Goal: Information Seeking & Learning: Compare options

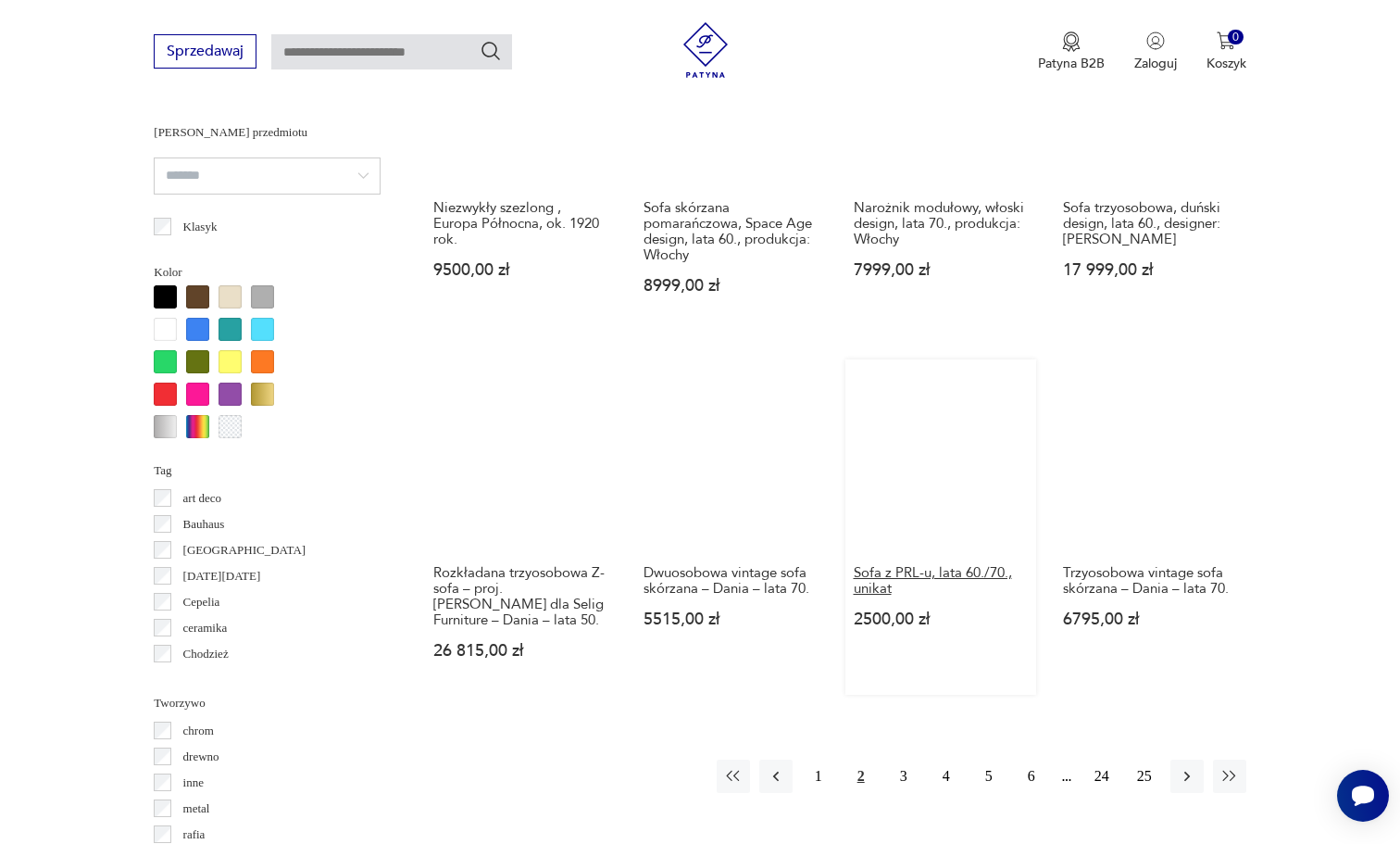
scroll to position [1604, 0]
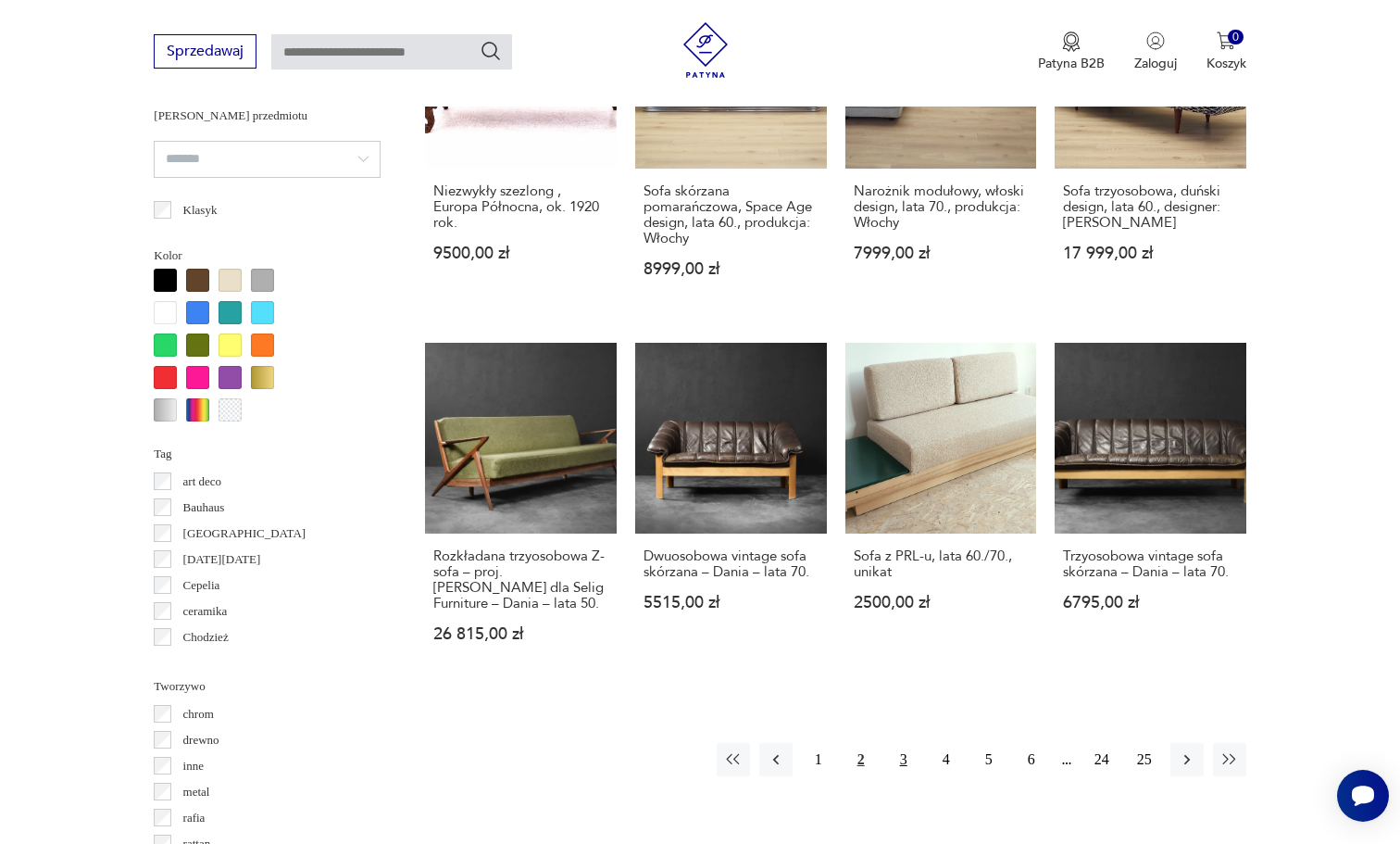
click at [900, 753] on button "3" at bounding box center [904, 760] width 34 height 34
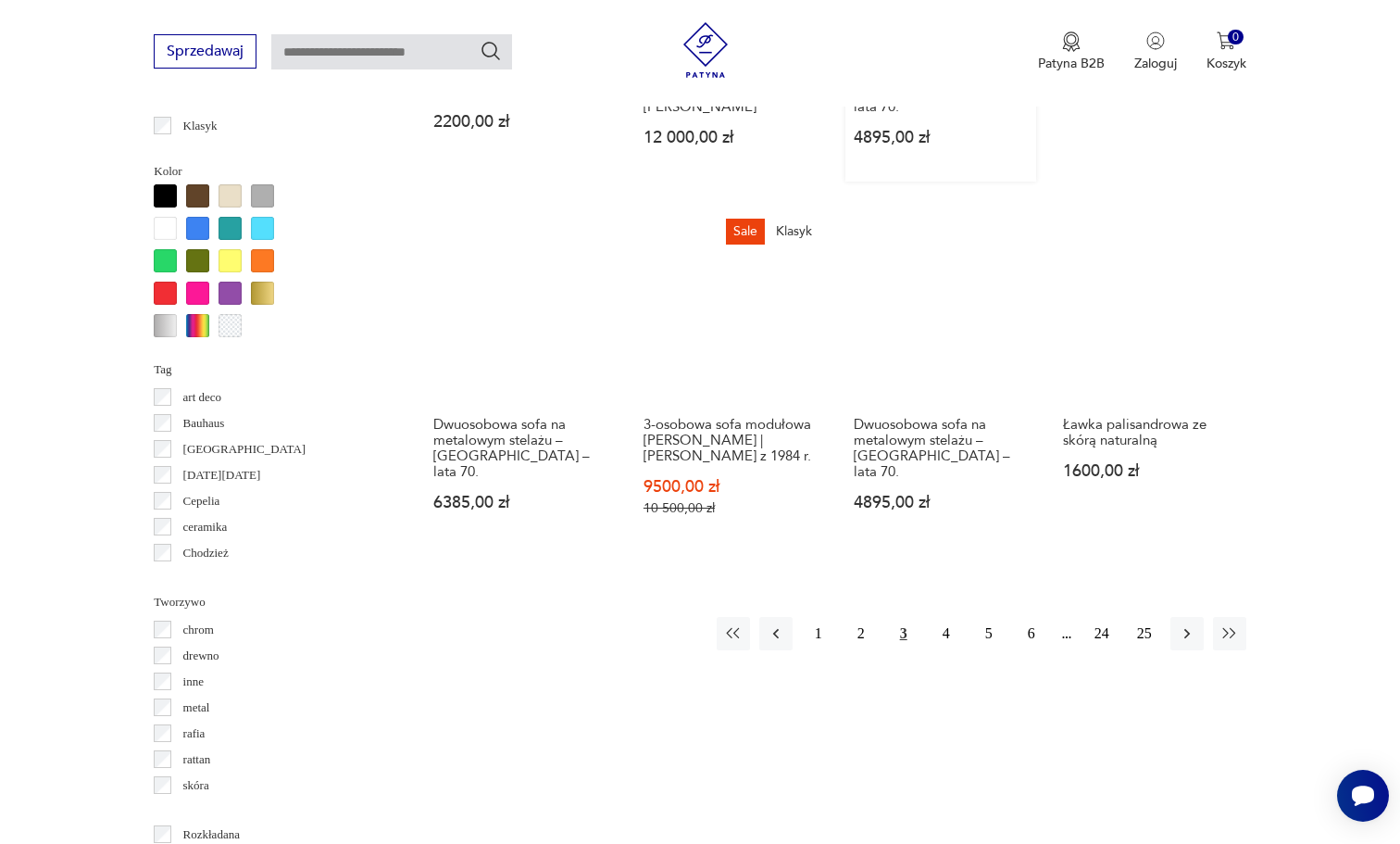
scroll to position [1690, 0]
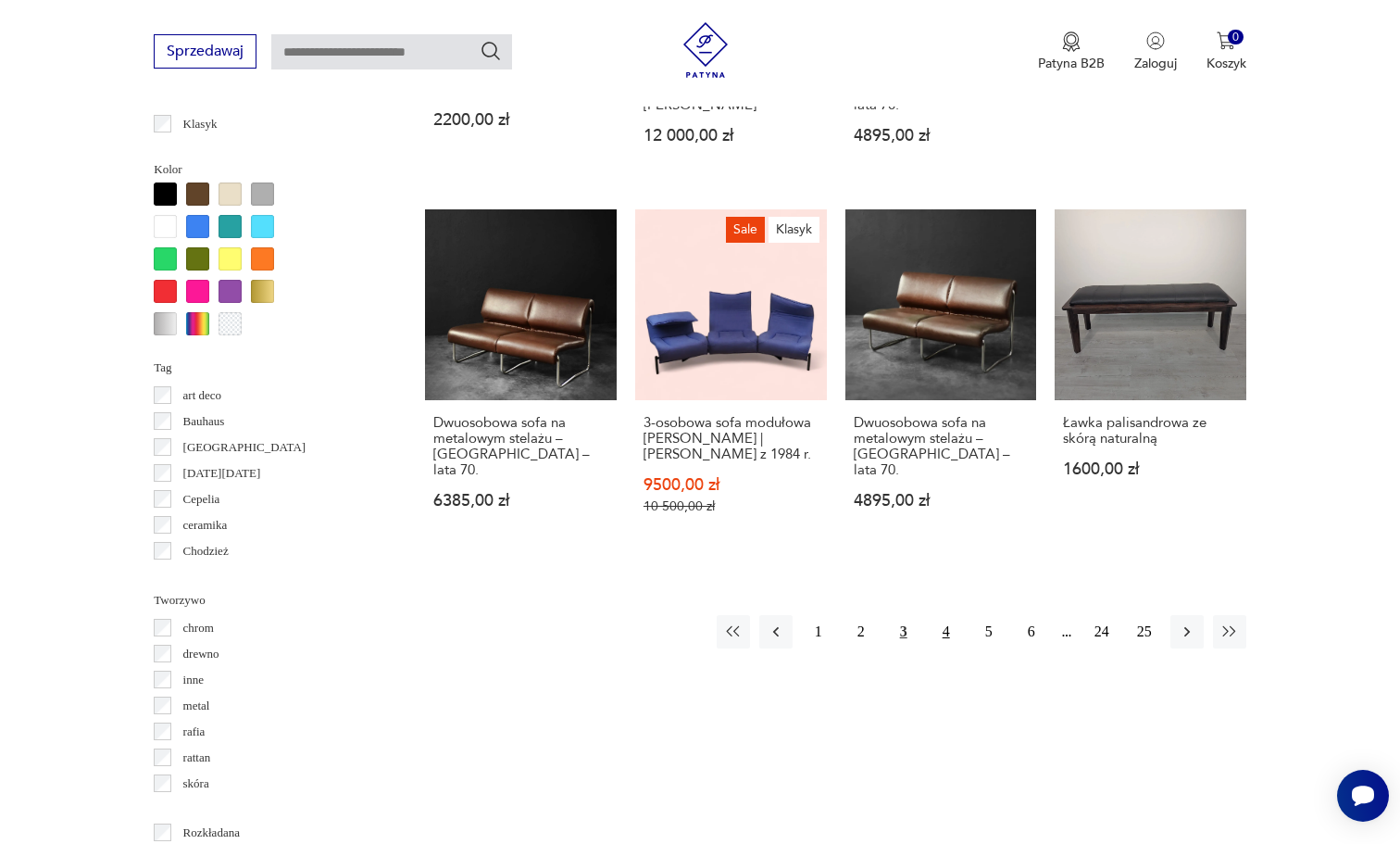
click at [949, 622] on button "4" at bounding box center [946, 632] width 34 height 34
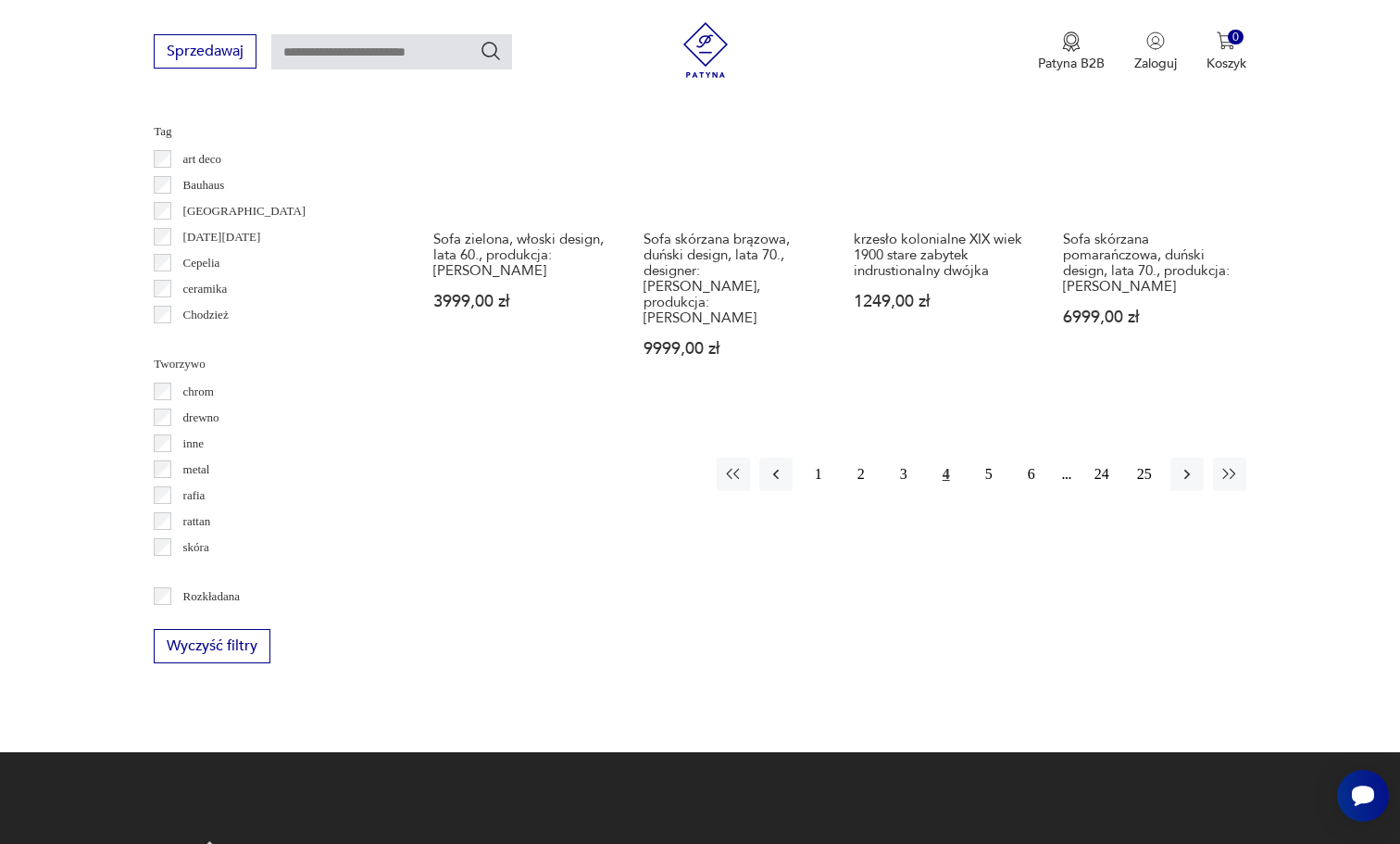
scroll to position [1934, 0]
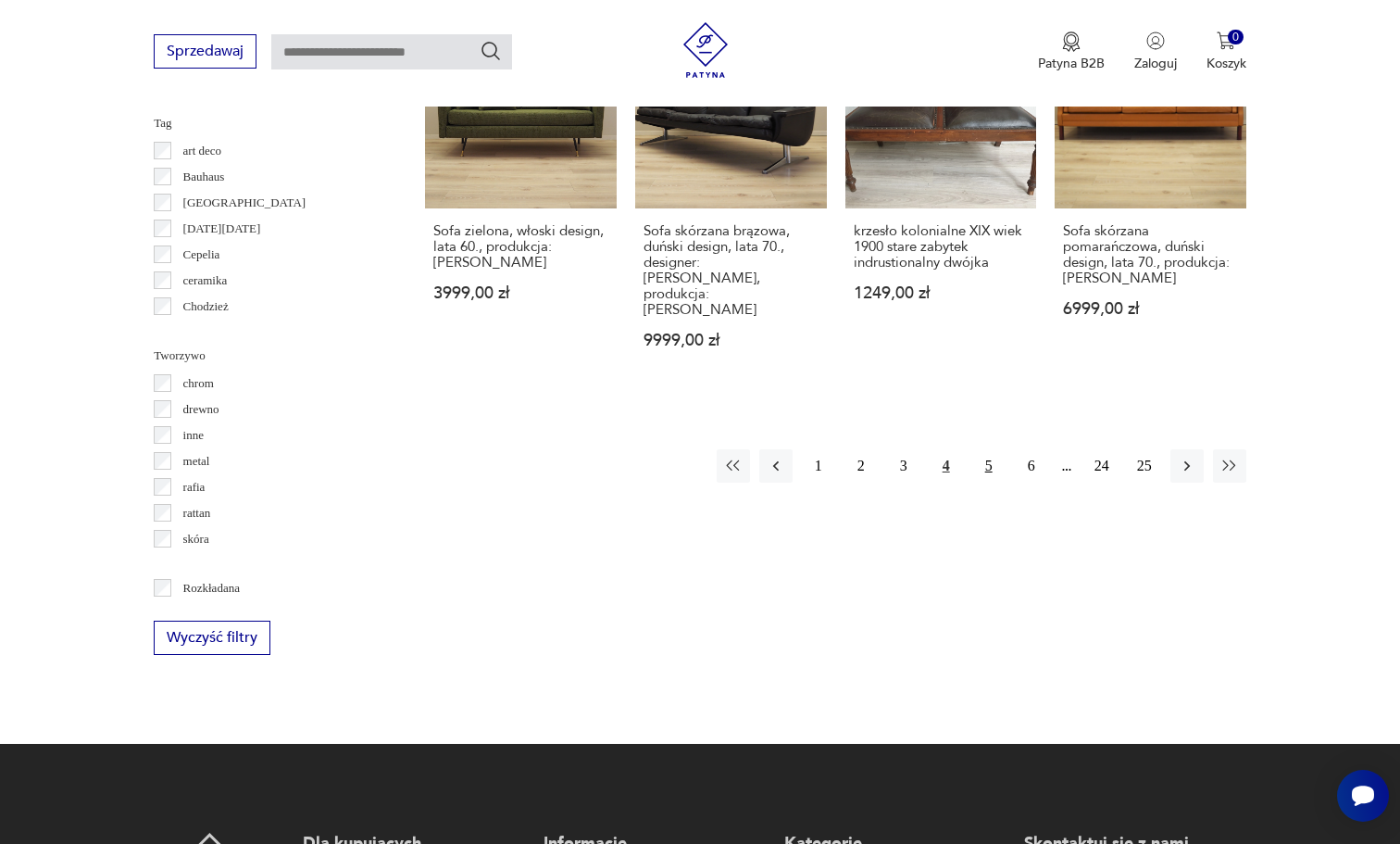
click at [990, 449] on button "5" at bounding box center [989, 466] width 34 height 34
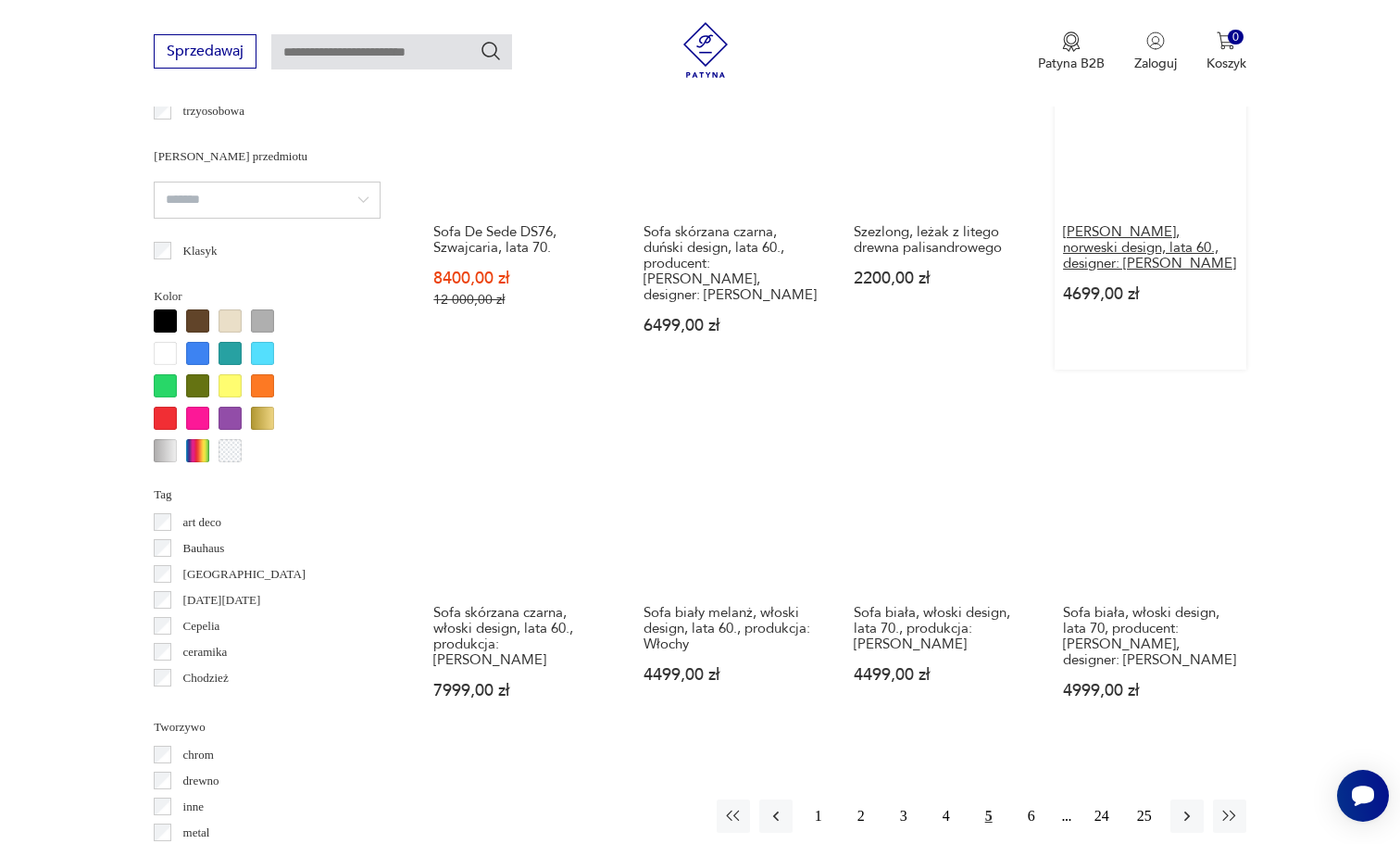
scroll to position [1773, 0]
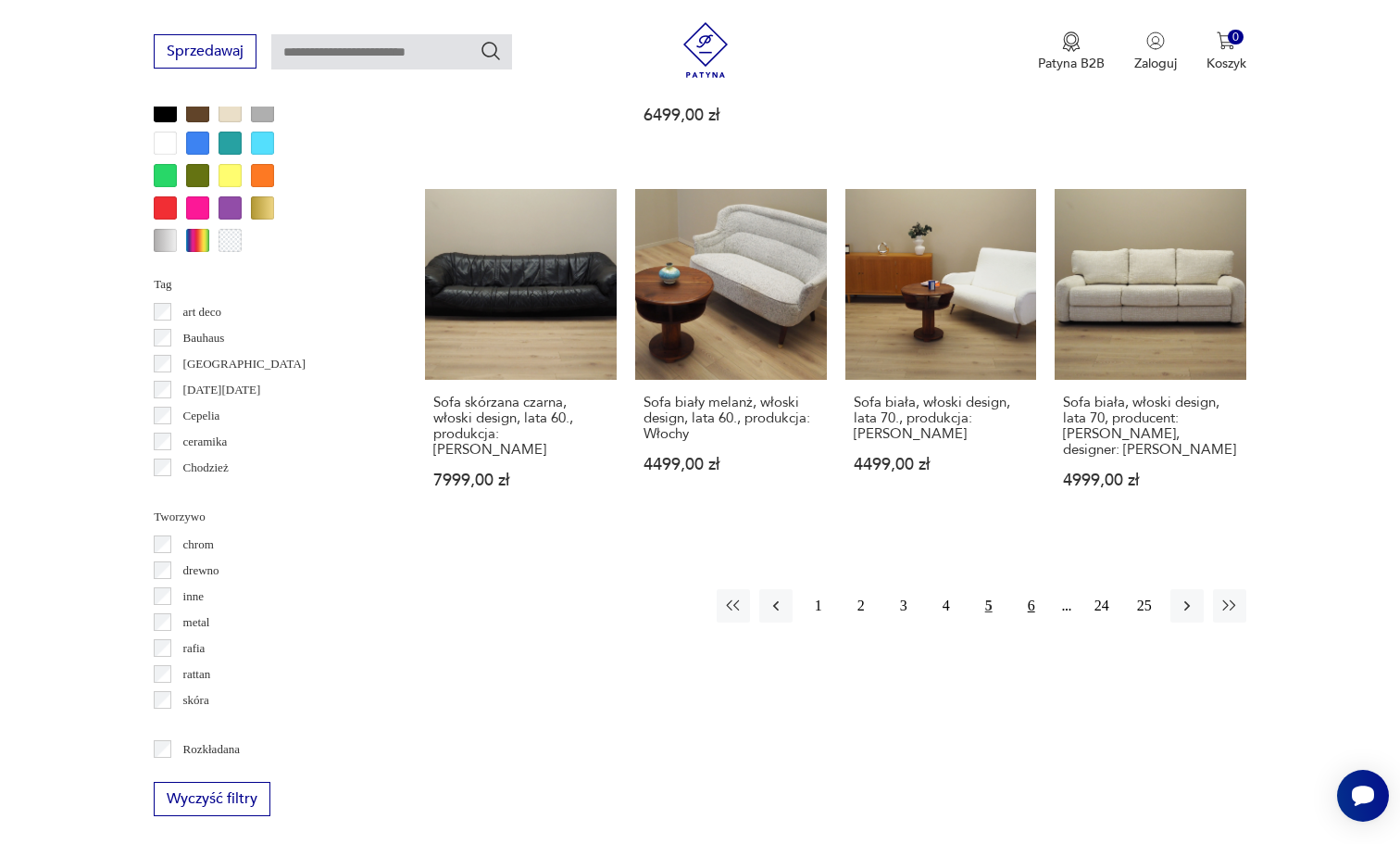
click at [1023, 589] on button "6" at bounding box center [1032, 606] width 34 height 34
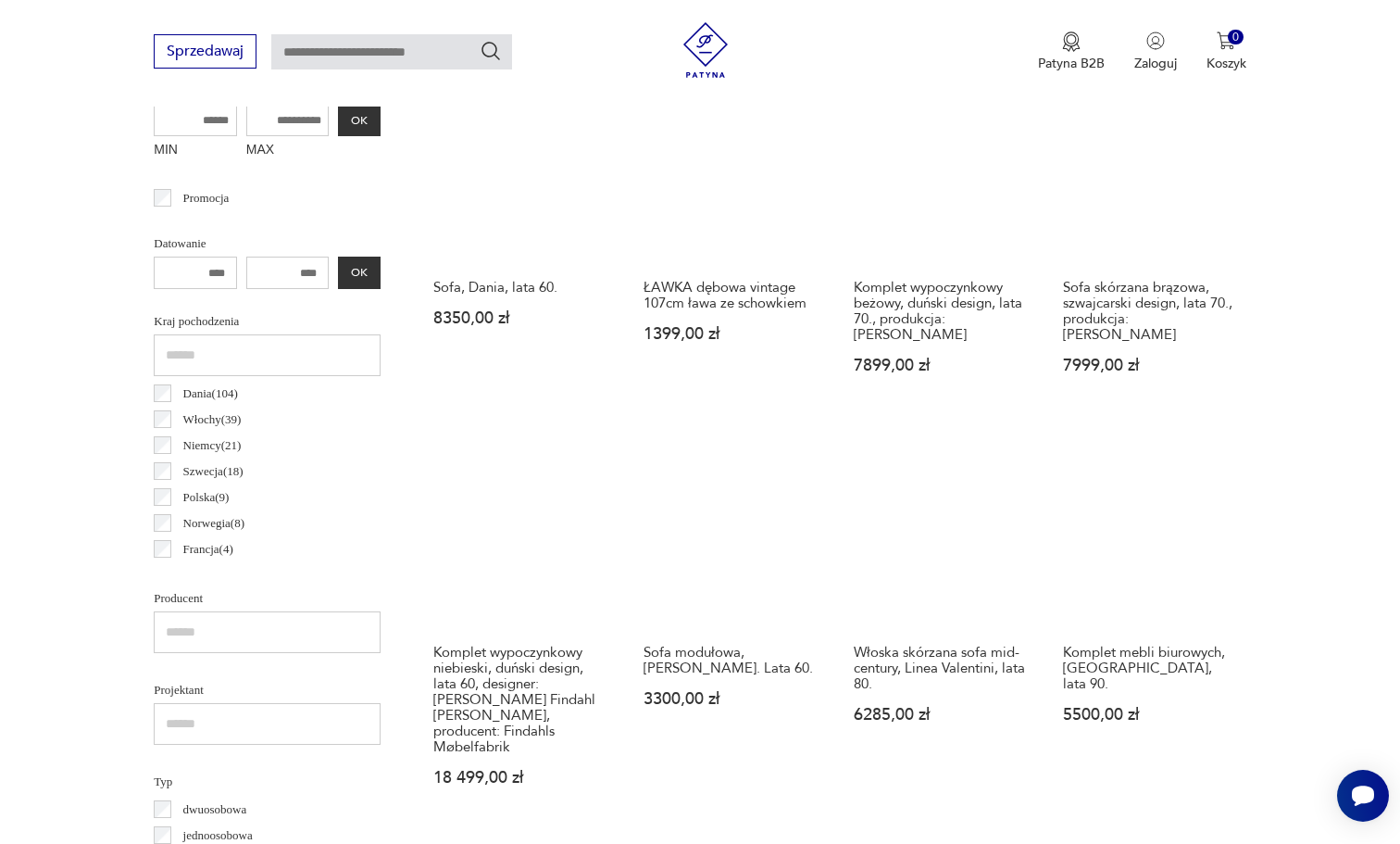
scroll to position [757, 0]
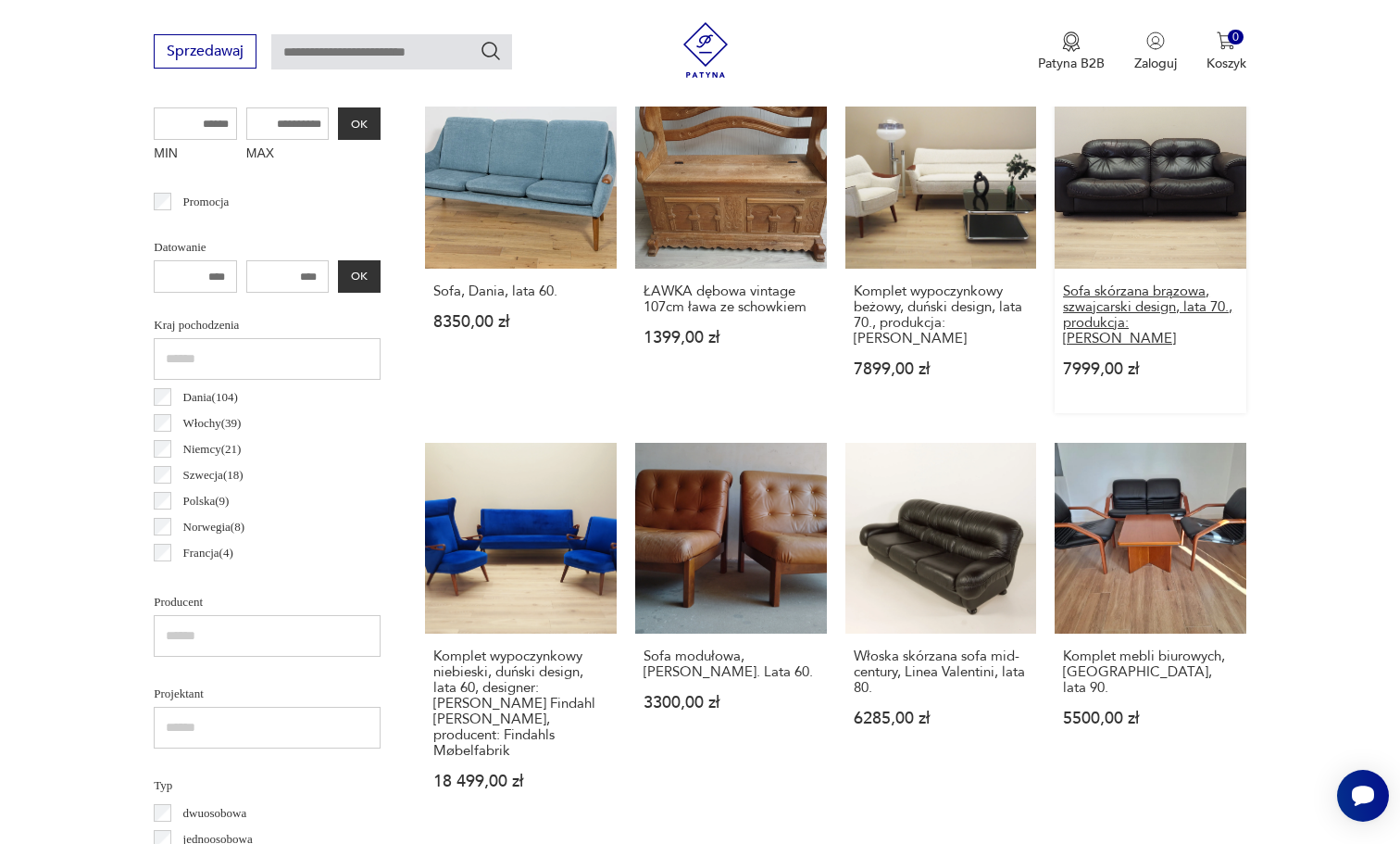
click at [1120, 324] on h3 "Sofa skórzana brązowa, szwajcarski design, lata 70., produkcja: [PERSON_NAME]" at bounding box center [1151, 315] width 175 height 63
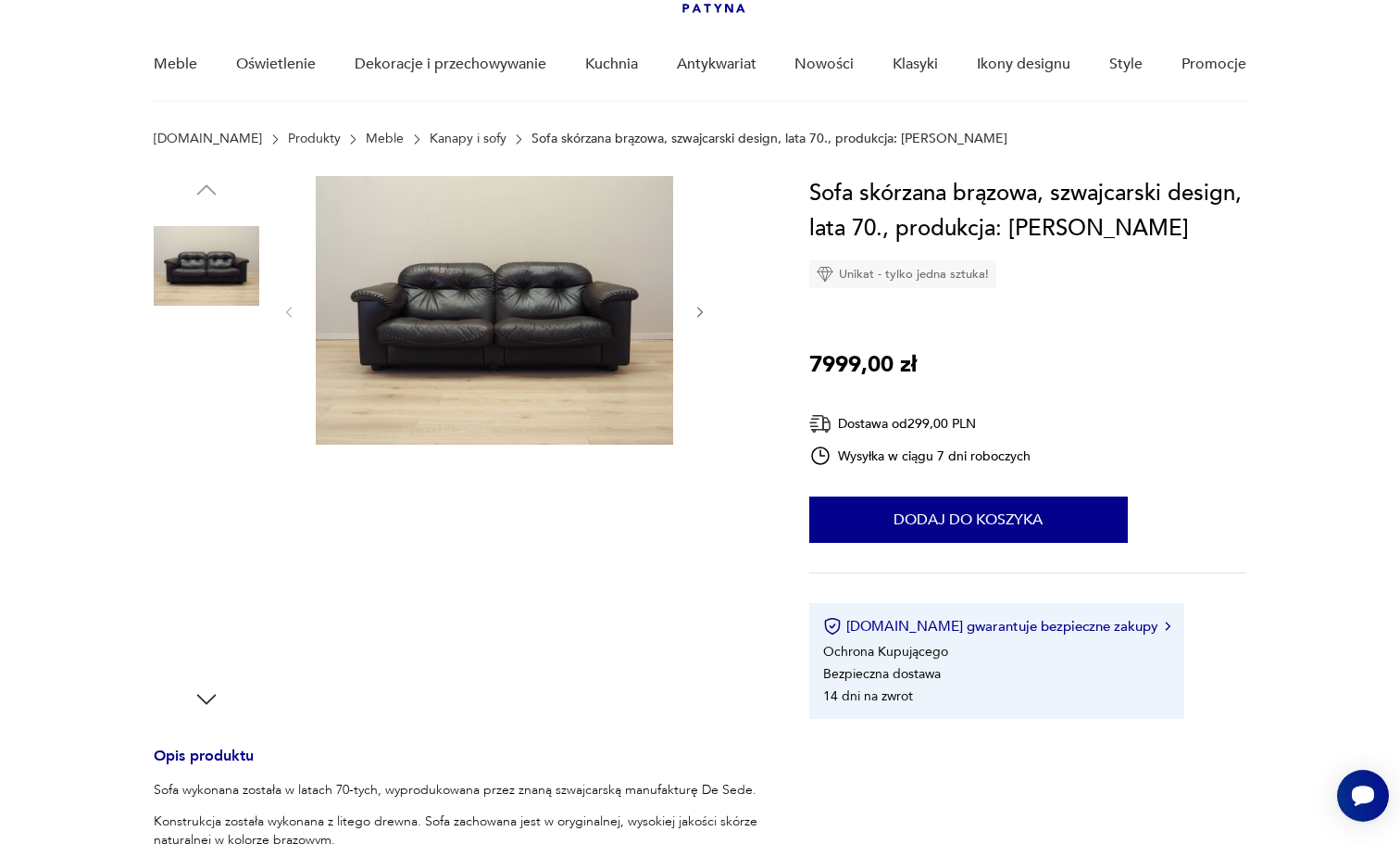
click at [202, 376] on img at bounding box center [206, 384] width 105 height 106
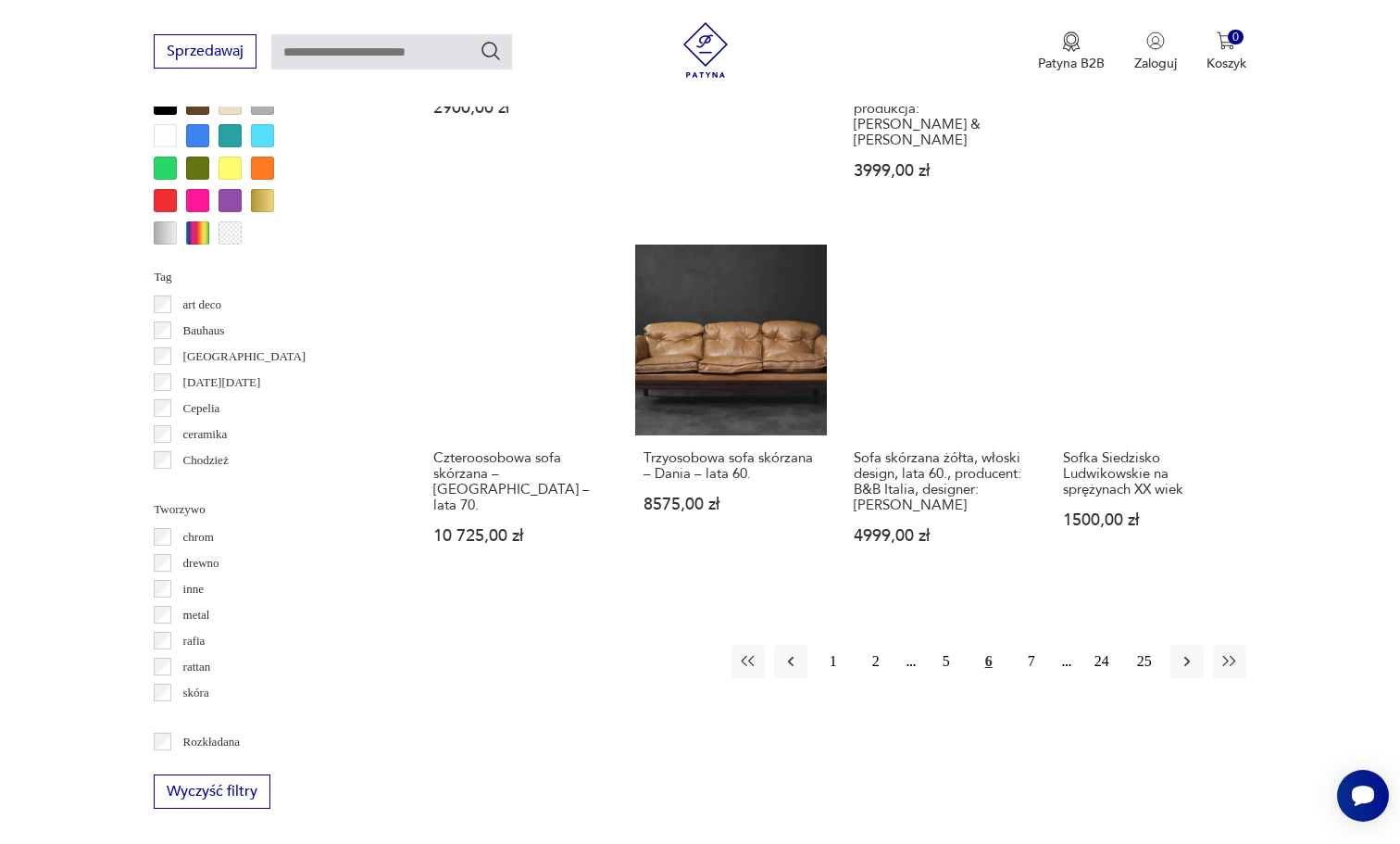
scroll to position [1784, 0]
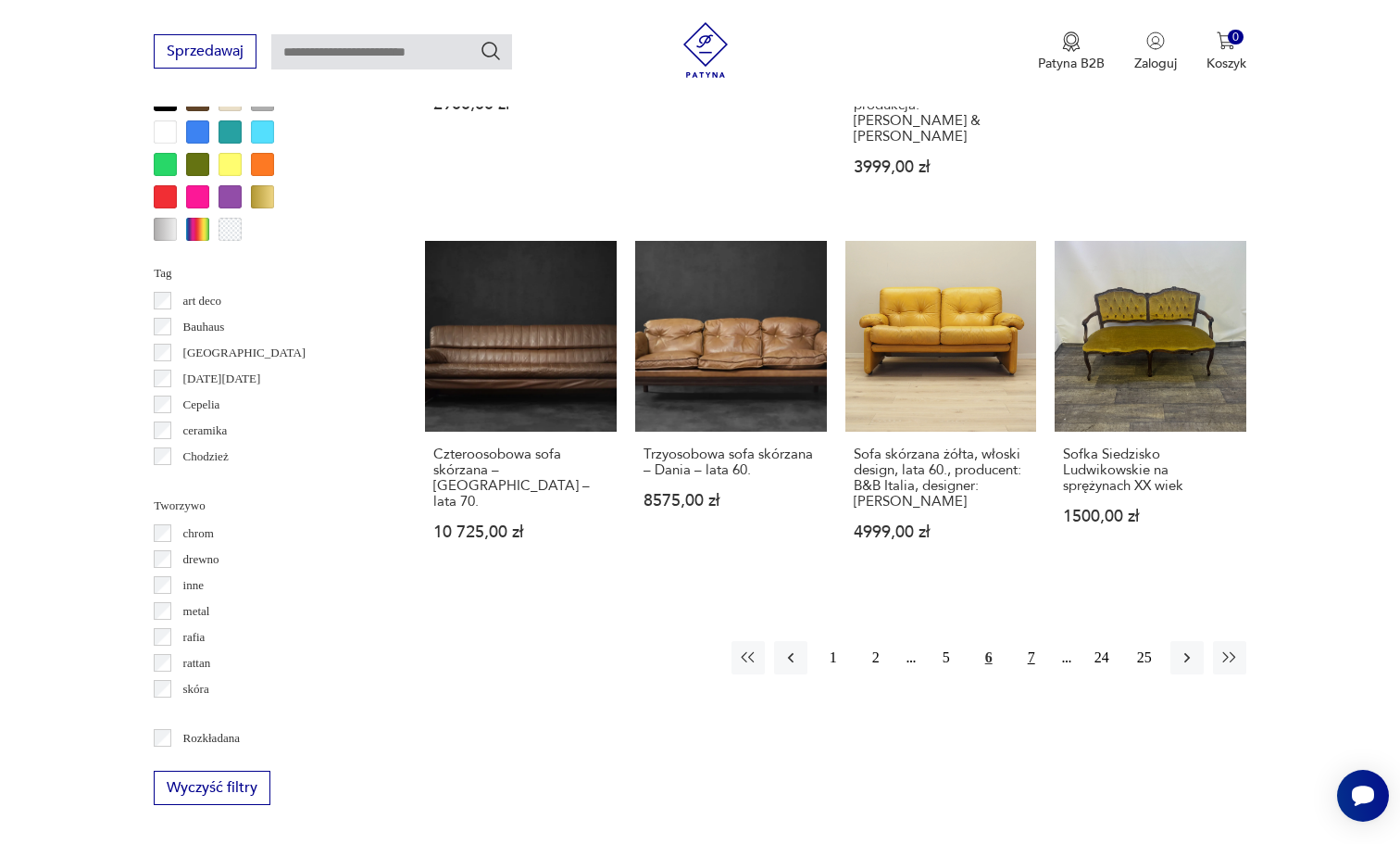
click at [1020, 641] on button "7" at bounding box center [1032, 658] width 34 height 34
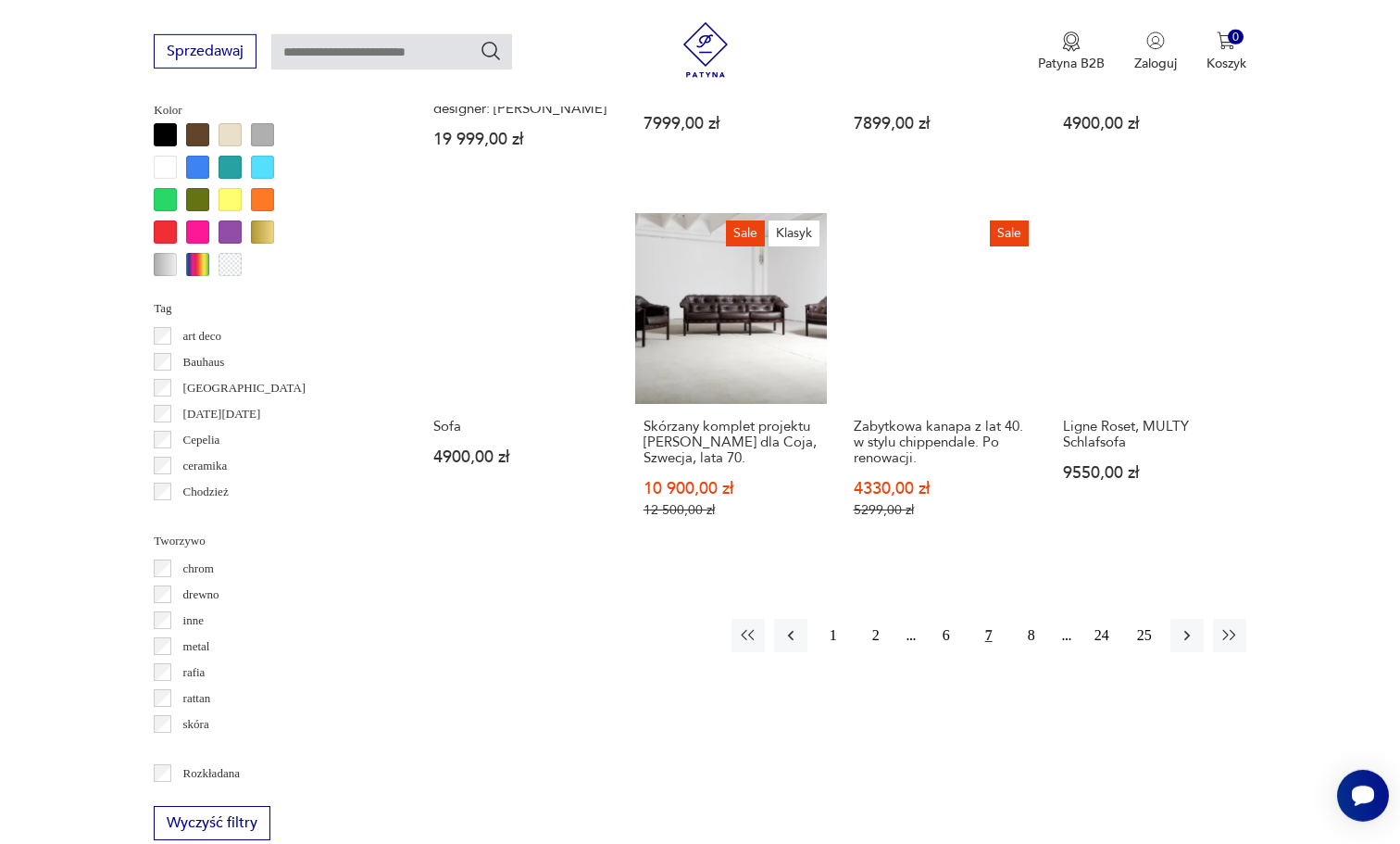
scroll to position [1927, 0]
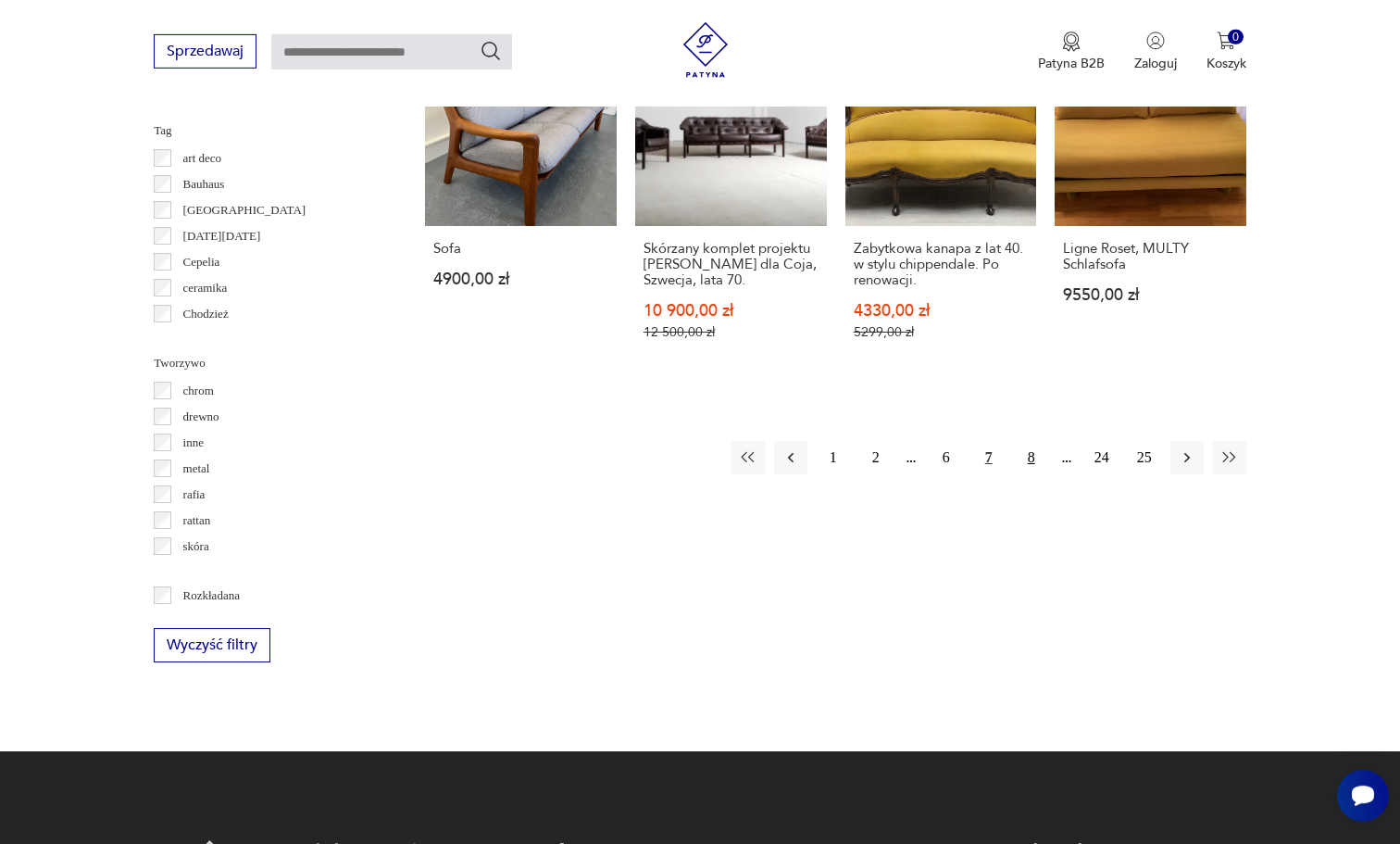
click at [1028, 441] on button "8" at bounding box center [1032, 457] width 34 height 34
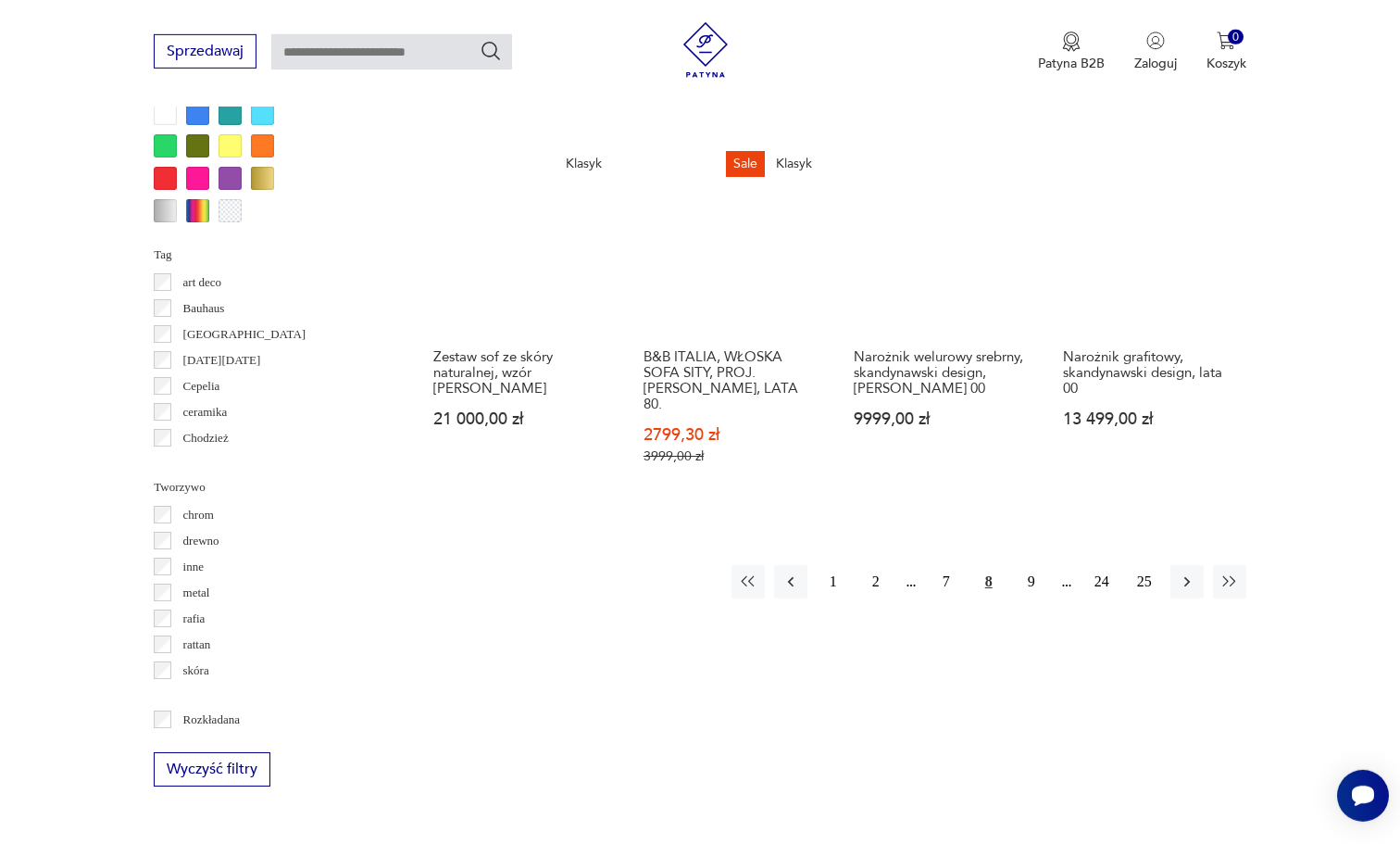
scroll to position [1805, 0]
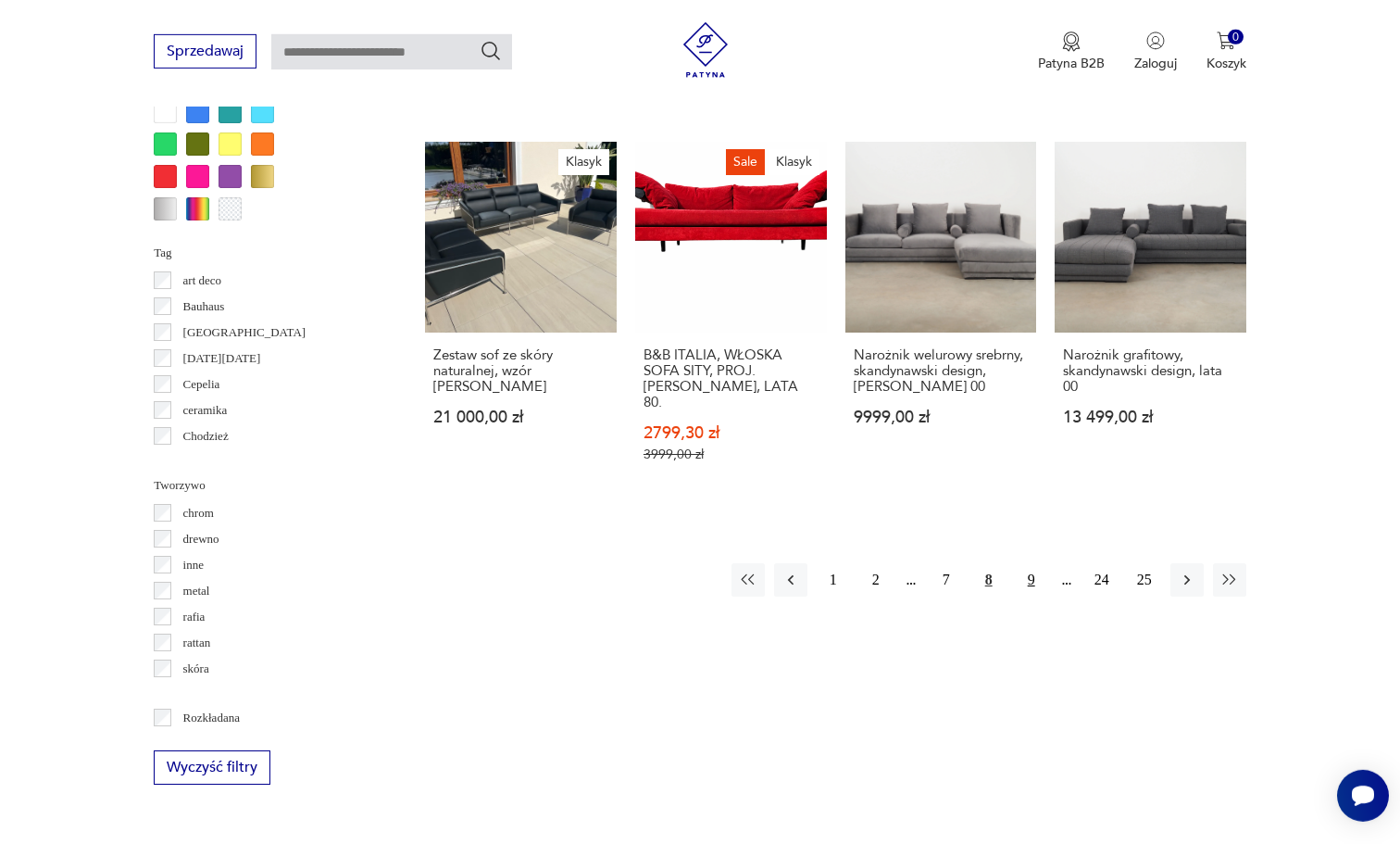
click at [1043, 563] on button "9" at bounding box center [1032, 580] width 34 height 34
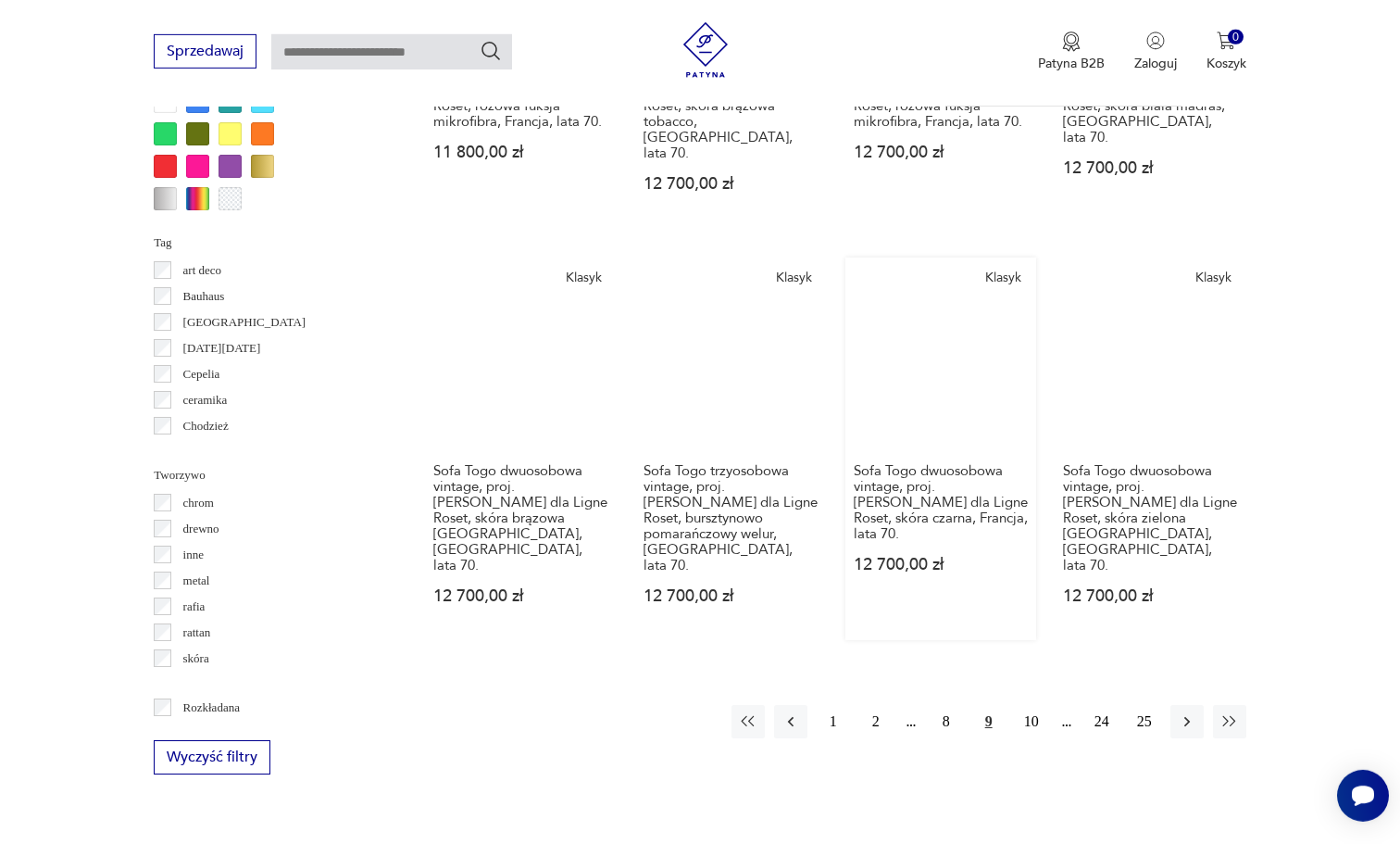
scroll to position [1816, 0]
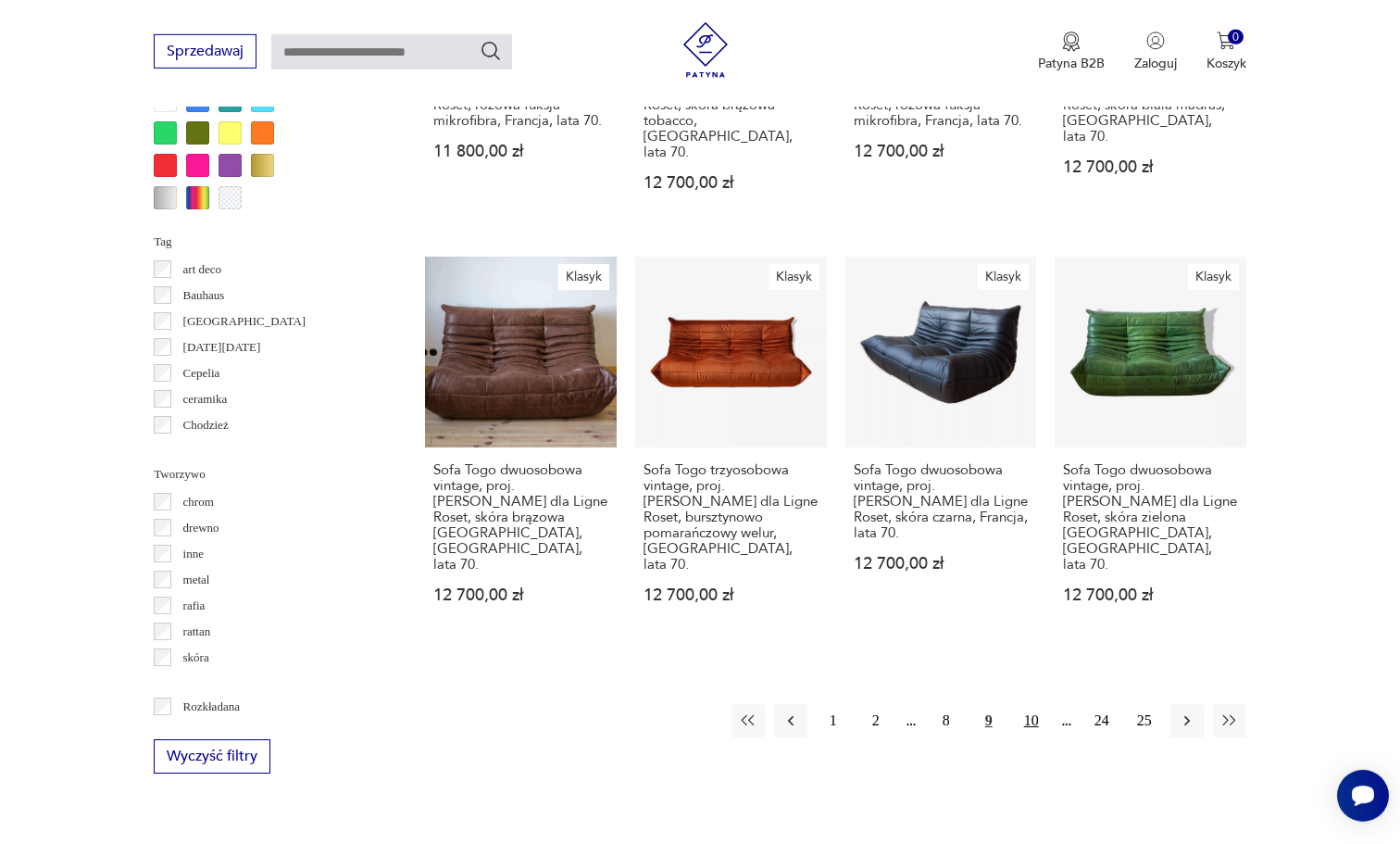
click at [1031, 704] on button "10" at bounding box center [1032, 721] width 34 height 34
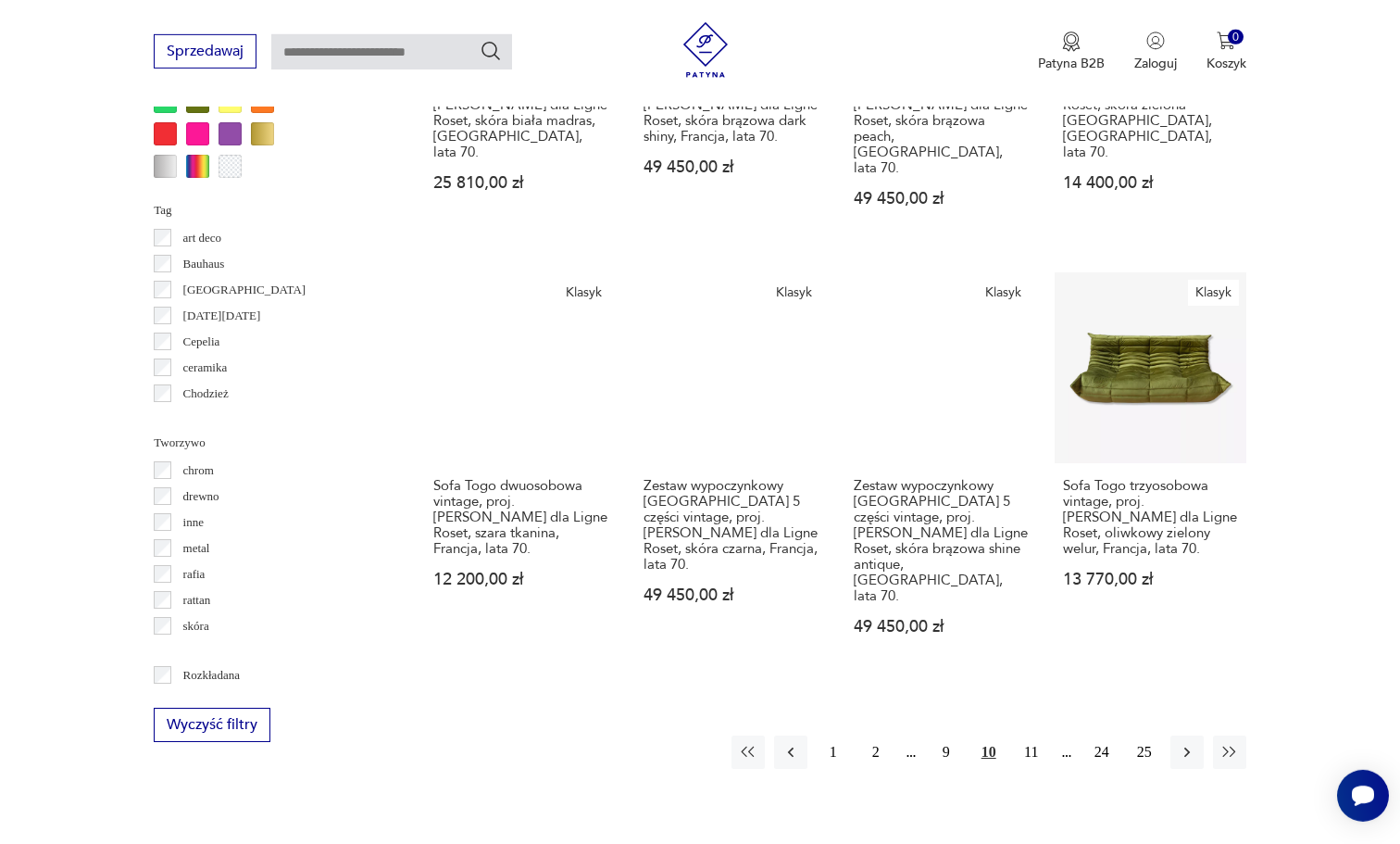
scroll to position [1853, 0]
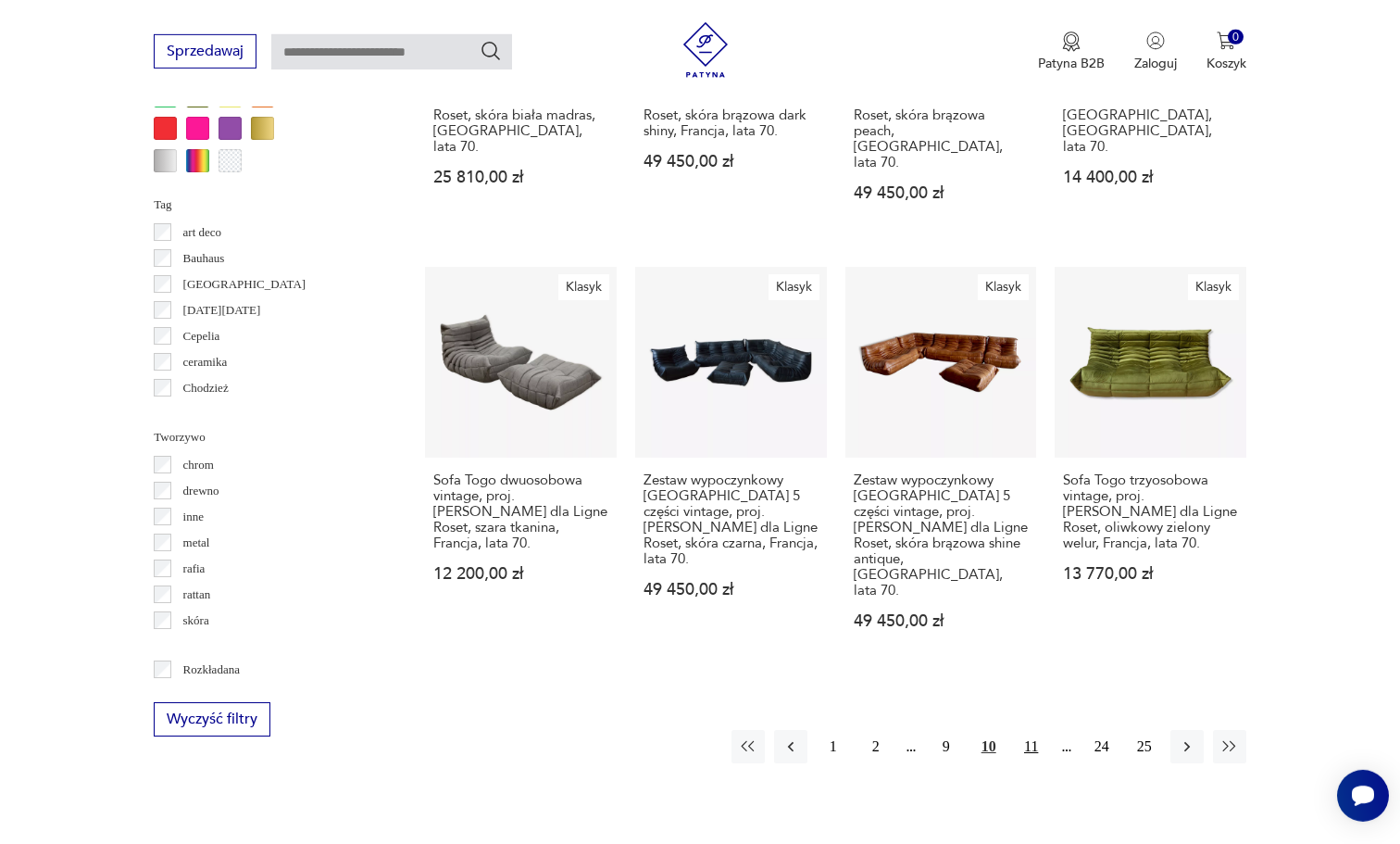
click at [1030, 730] on button "11" at bounding box center [1032, 747] width 34 height 34
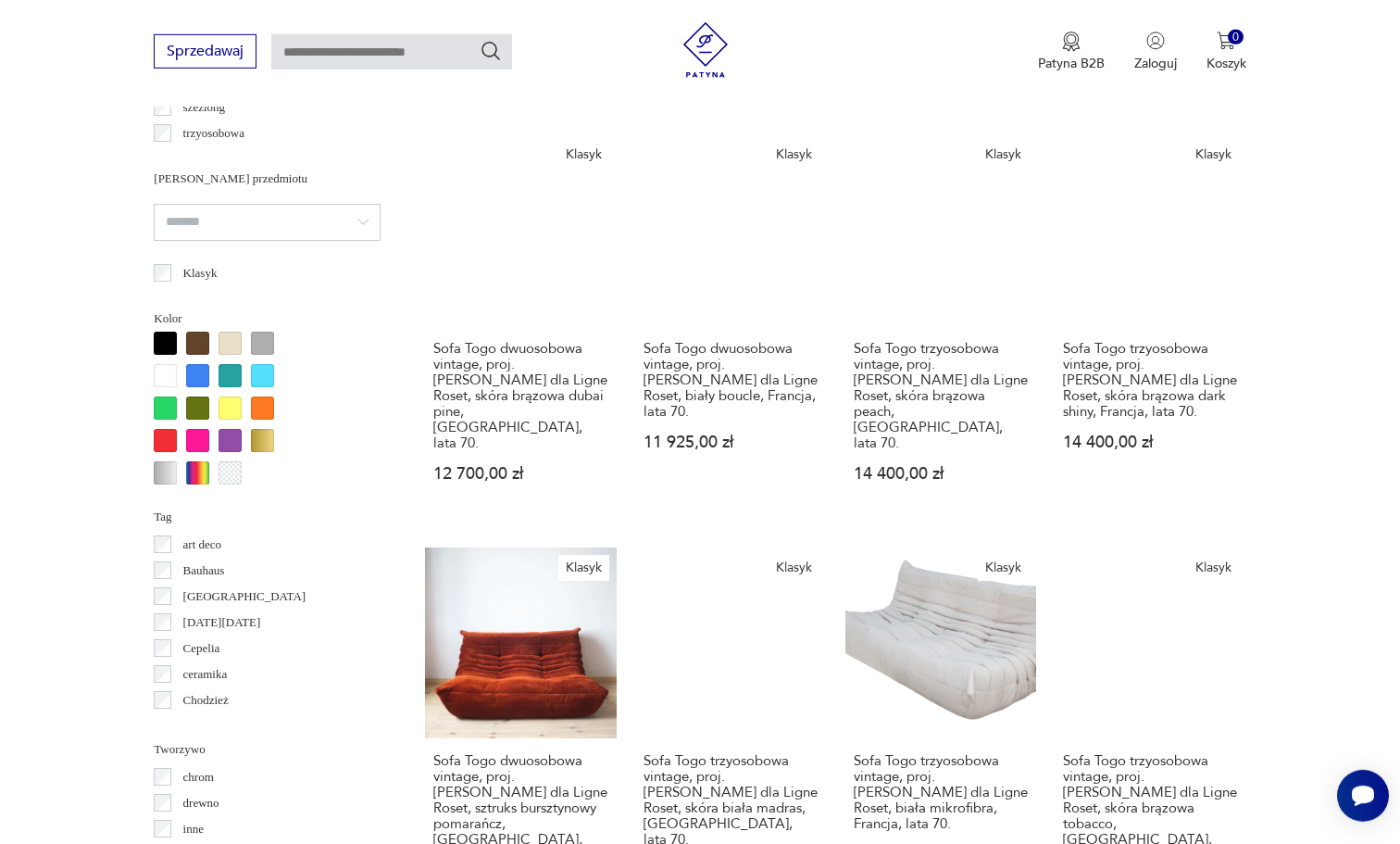
scroll to position [1753, 0]
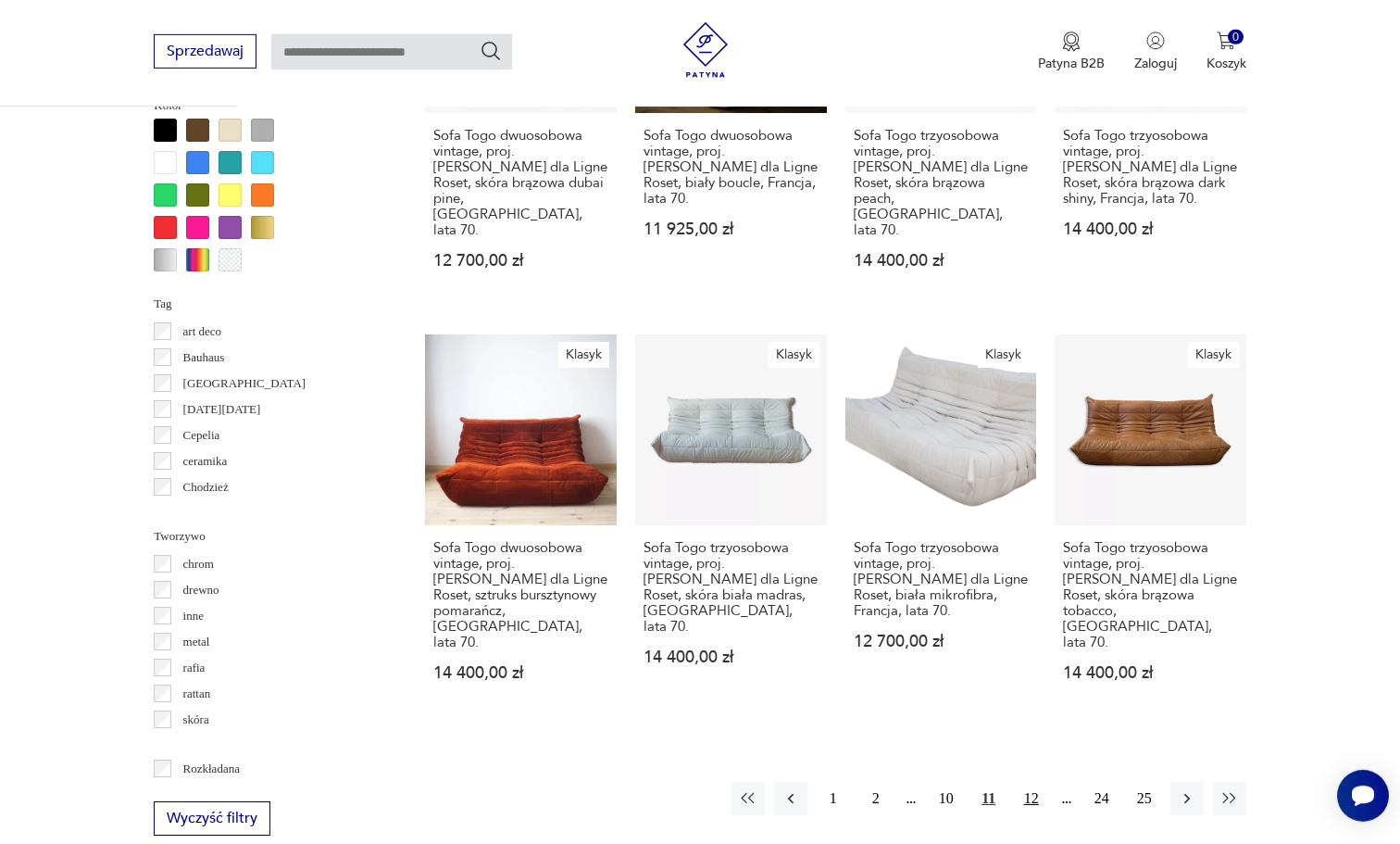
click at [1021, 781] on button "12" at bounding box center [1032, 798] width 34 height 34
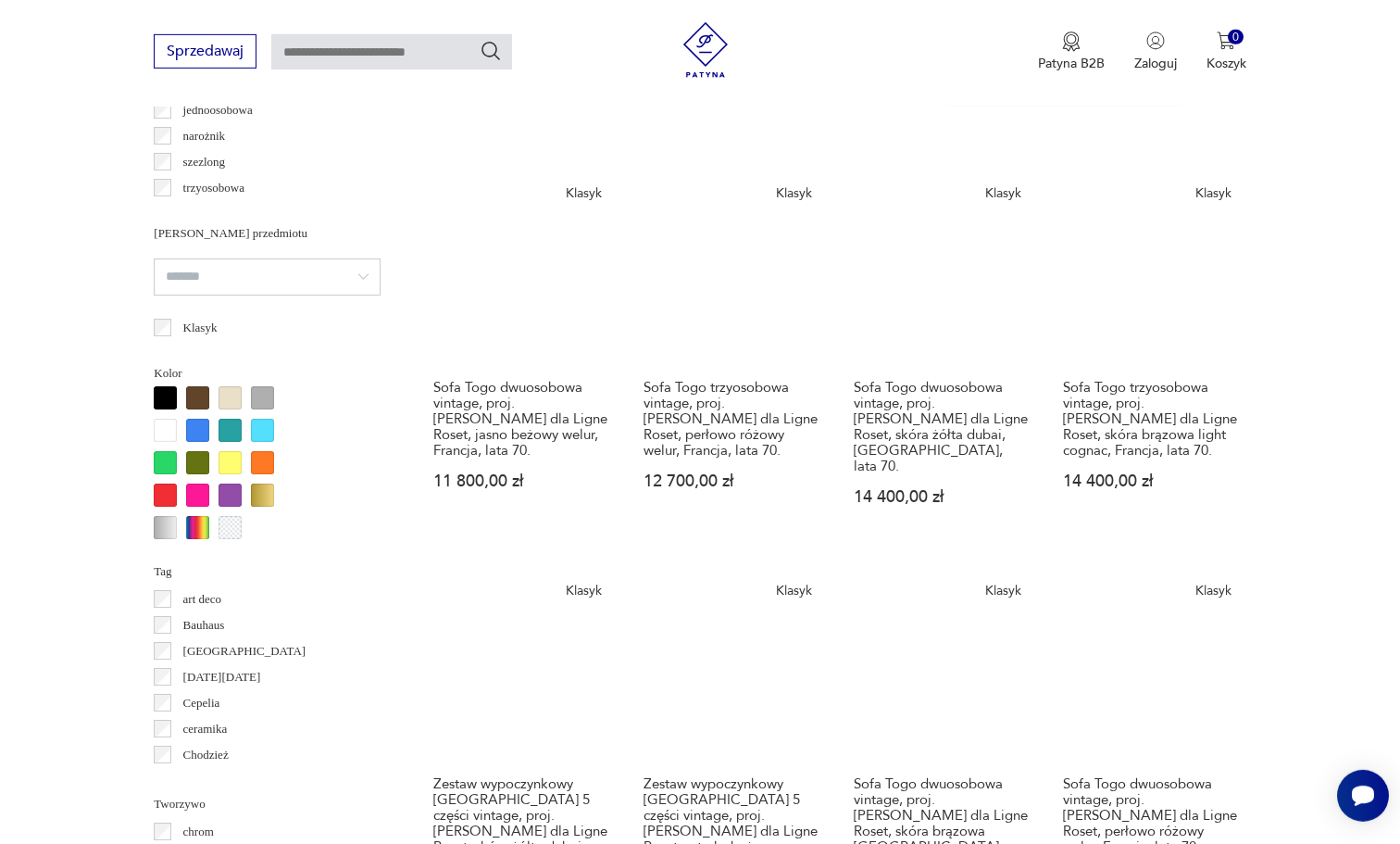
scroll to position [1488, 0]
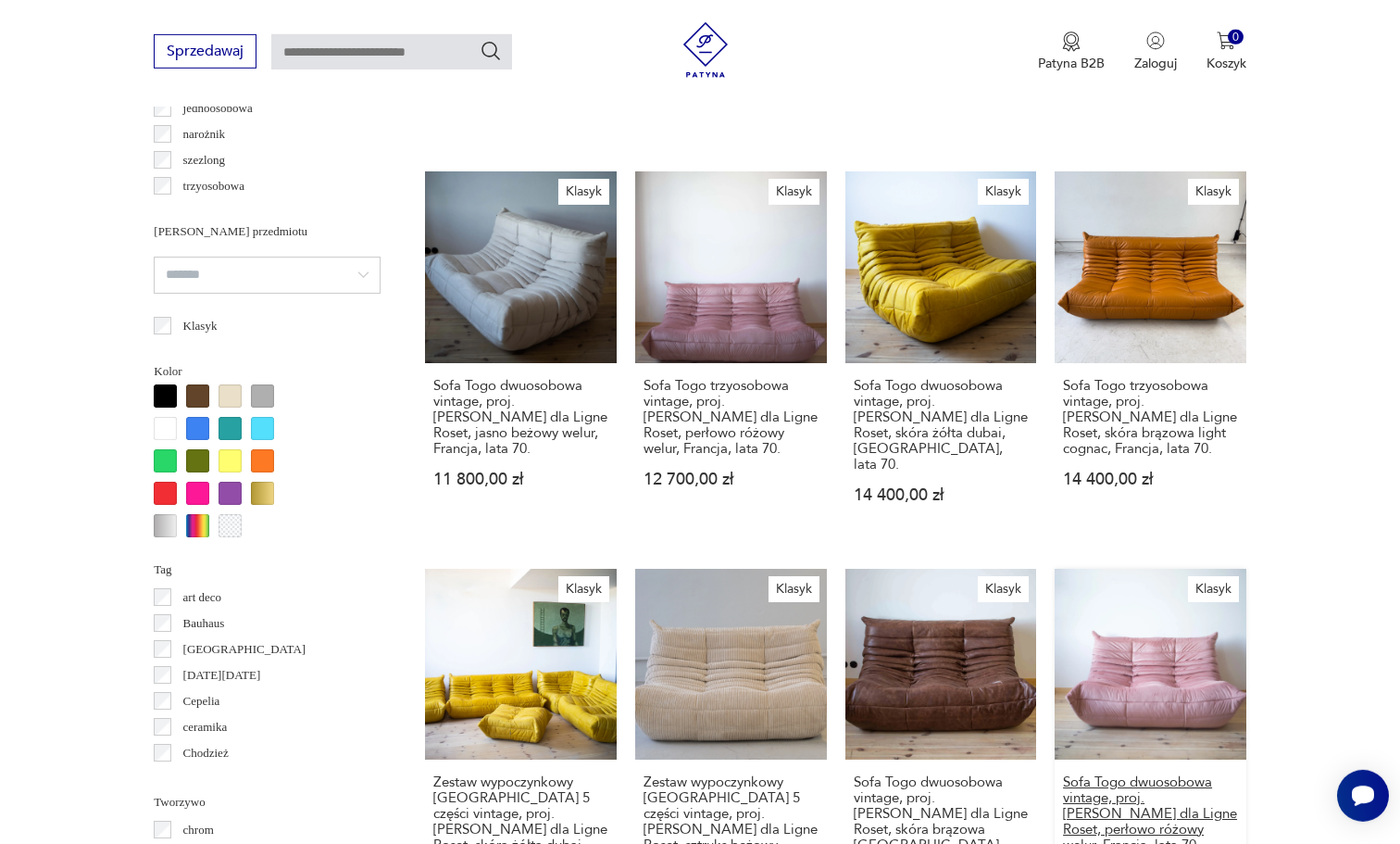
click at [1115, 775] on h3 "Sofa Togo dwuosobowa vintage, proj. [PERSON_NAME] dla Ligne Roset, perłowo różo…" at bounding box center [1151, 814] width 175 height 78
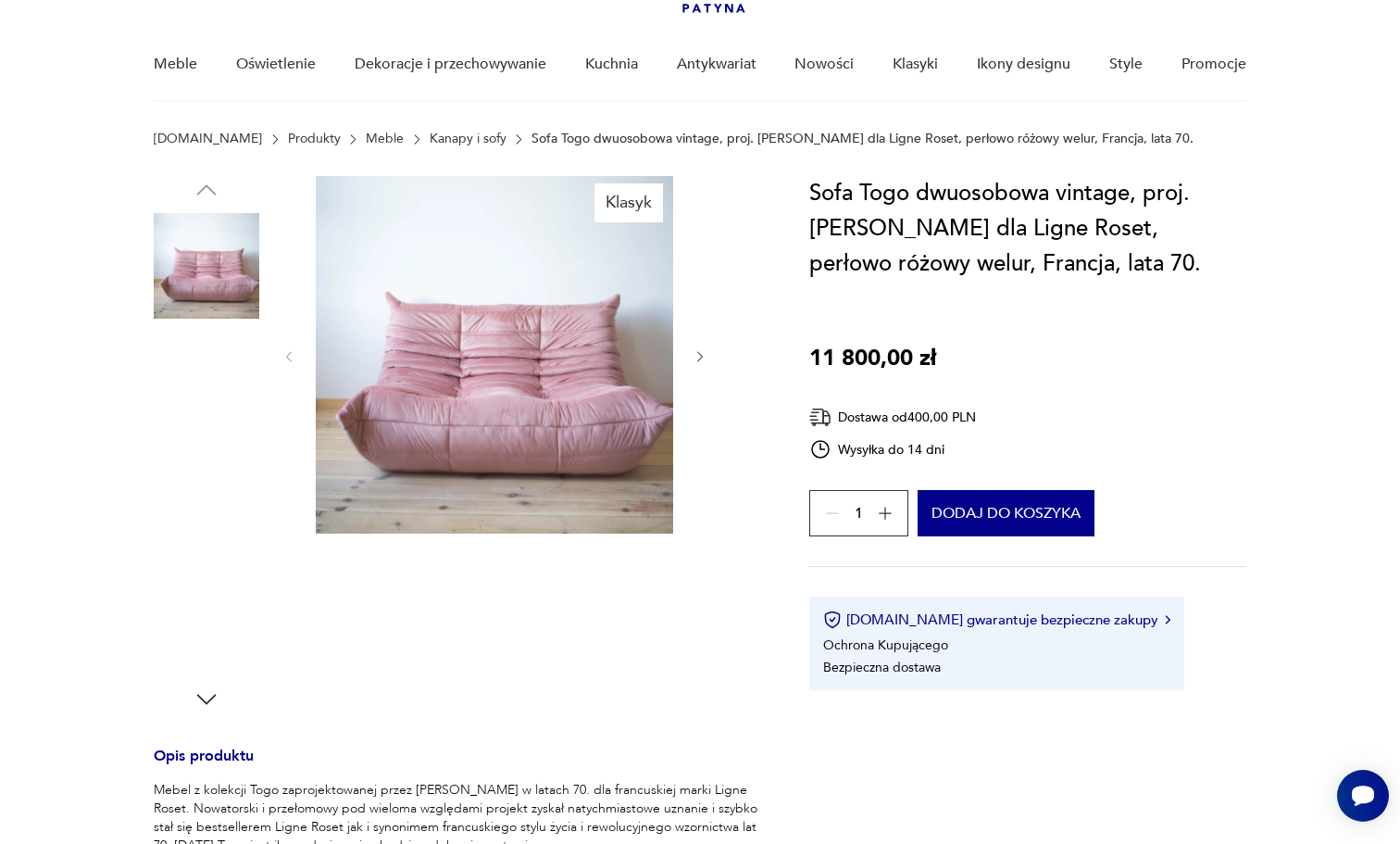
click at [201, 401] on img at bounding box center [206, 384] width 105 height 106
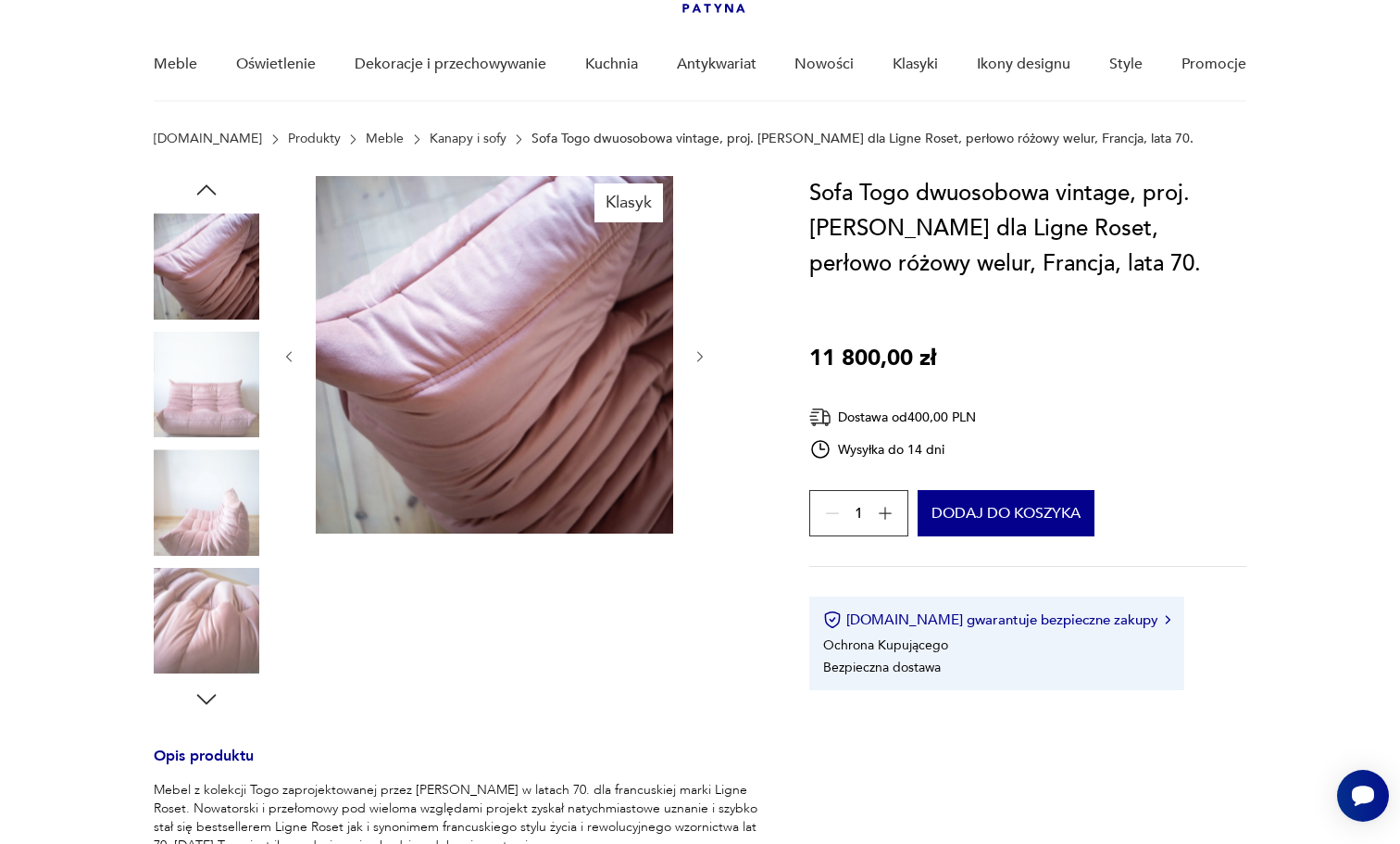
click at [201, 401] on img at bounding box center [206, 384] width 105 height 106
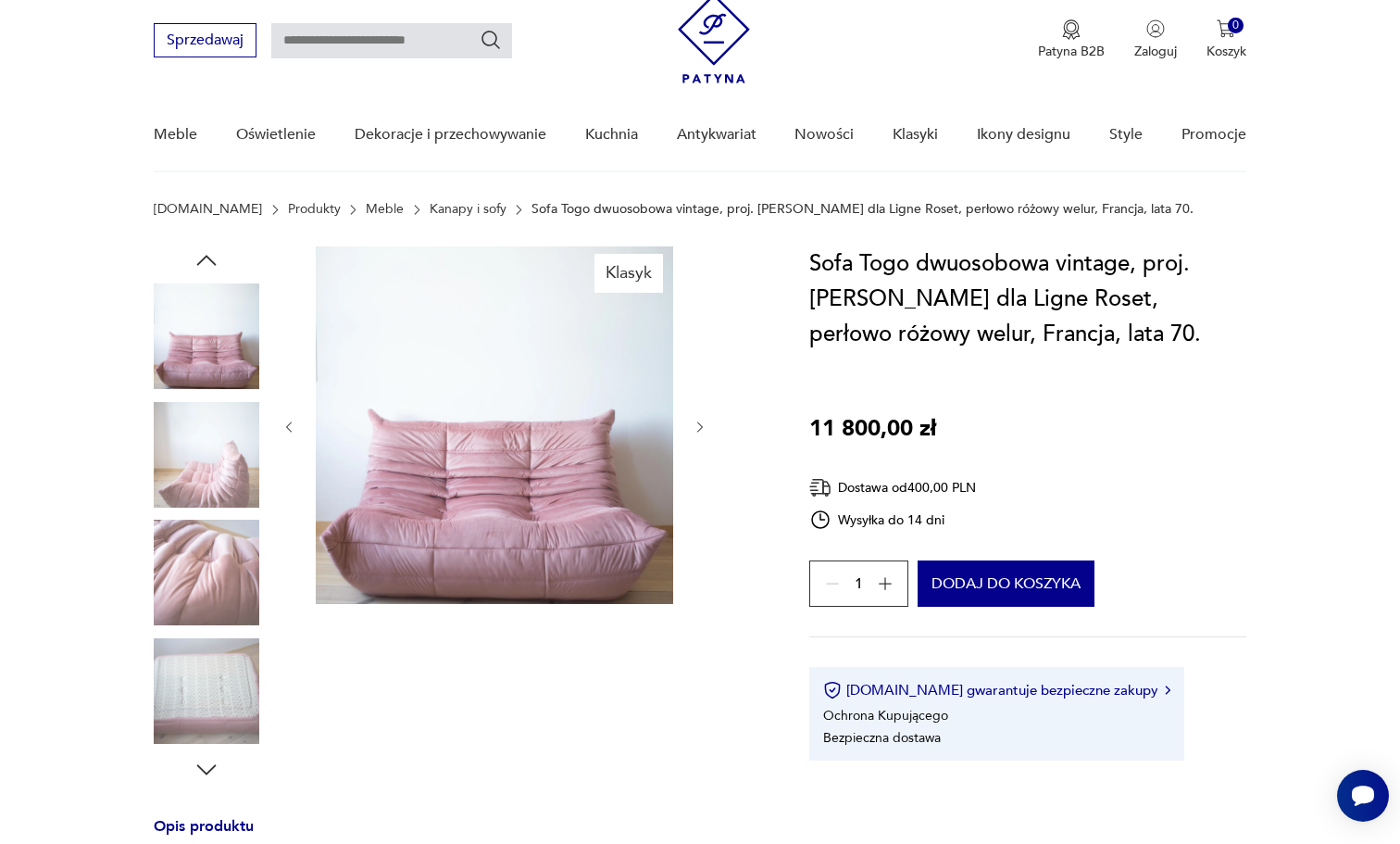
scroll to position [0, 0]
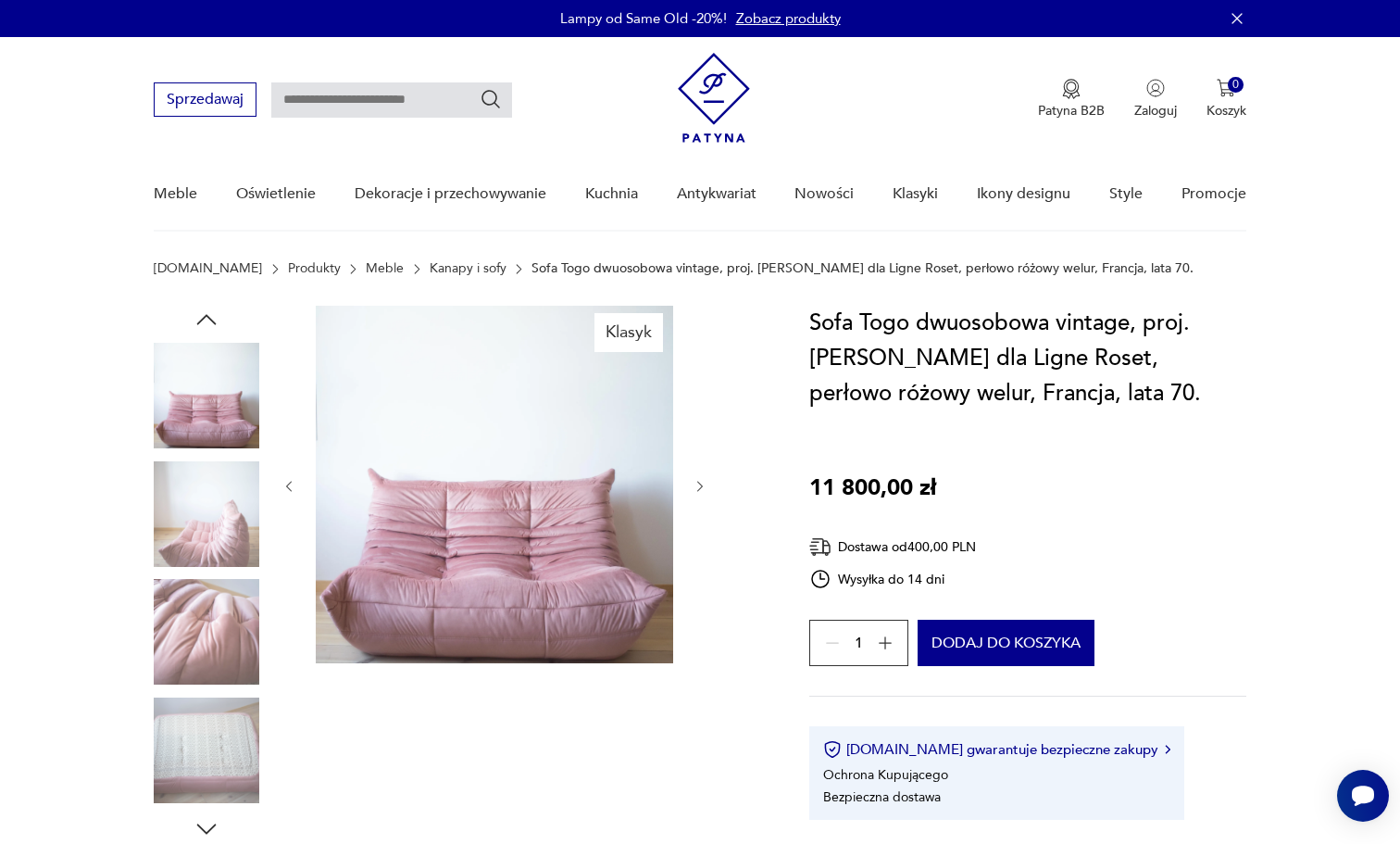
click at [200, 401] on img at bounding box center [206, 395] width 105 height 106
click at [203, 330] on icon "button" at bounding box center [206, 319] width 28 height 28
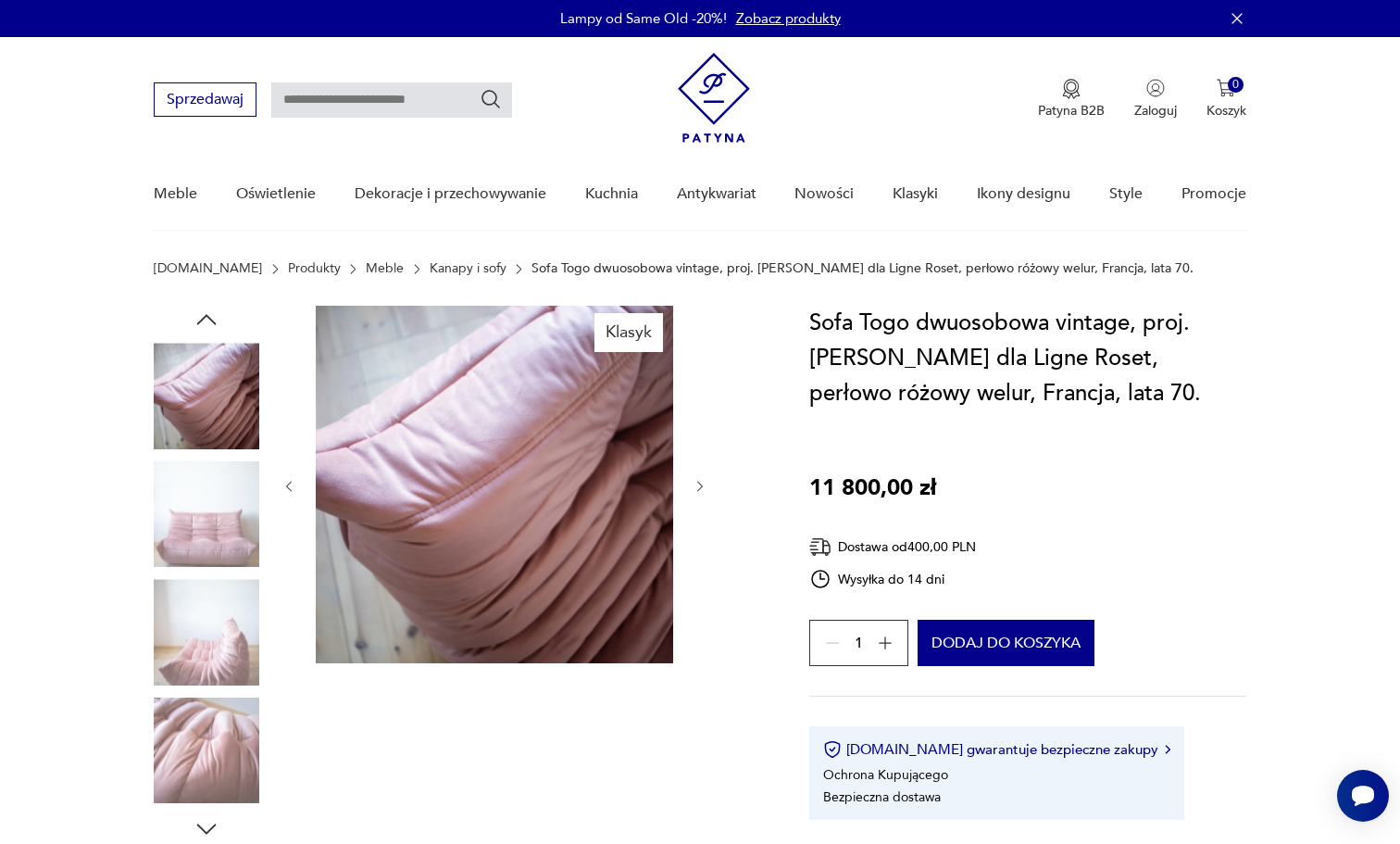
click at [203, 330] on icon "button" at bounding box center [206, 319] width 28 height 28
